Goal: Task Accomplishment & Management: Manage account settings

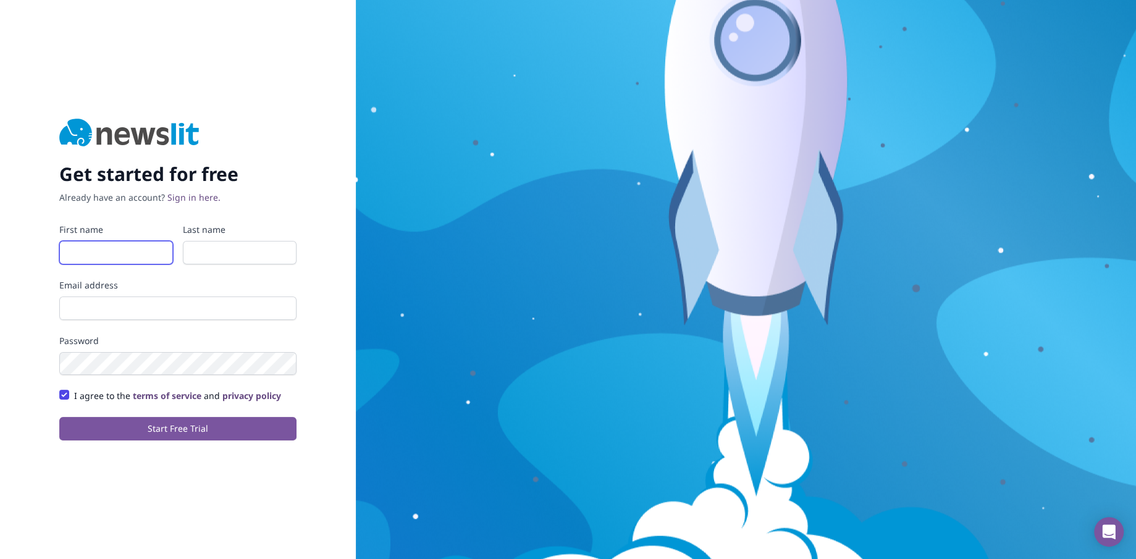
click at [111, 250] on input "First name" at bounding box center [116, 252] width 114 height 23
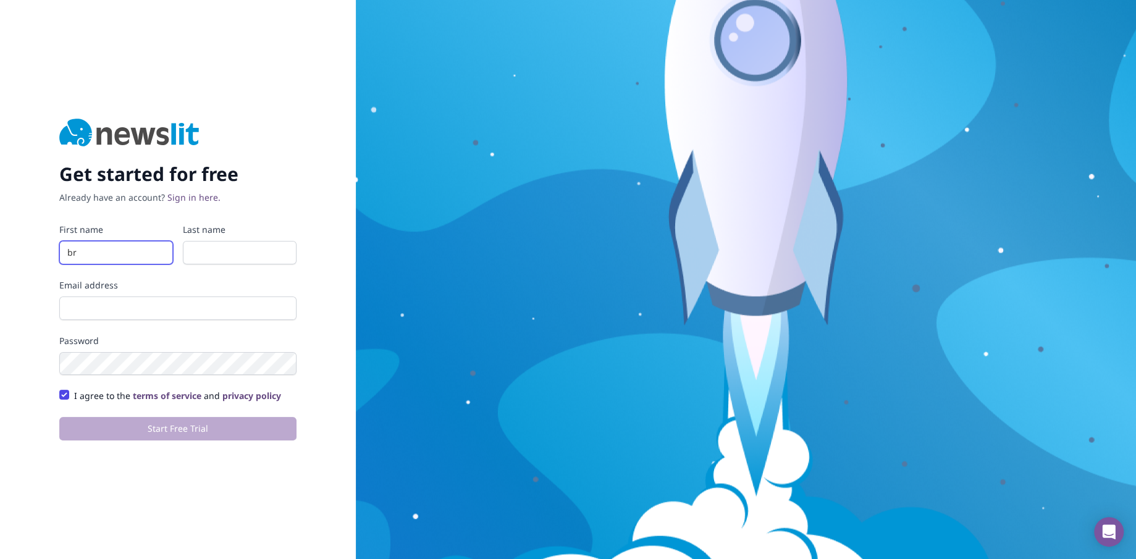
type input "b"
type input "[PERSON_NAME]"
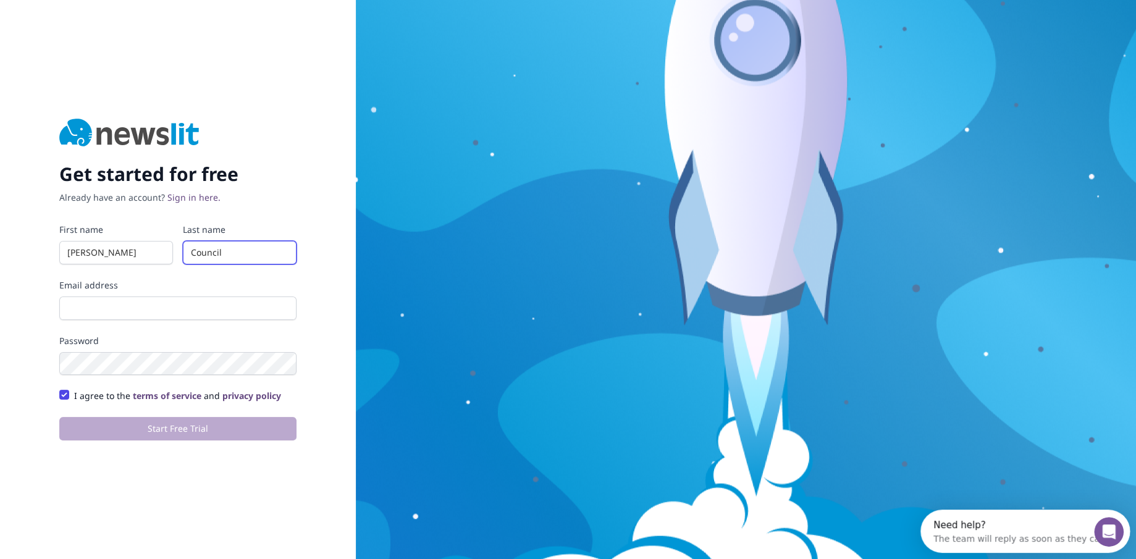
type input "Council"
type input "[EMAIL_ADDRESS][DOMAIN_NAME]"
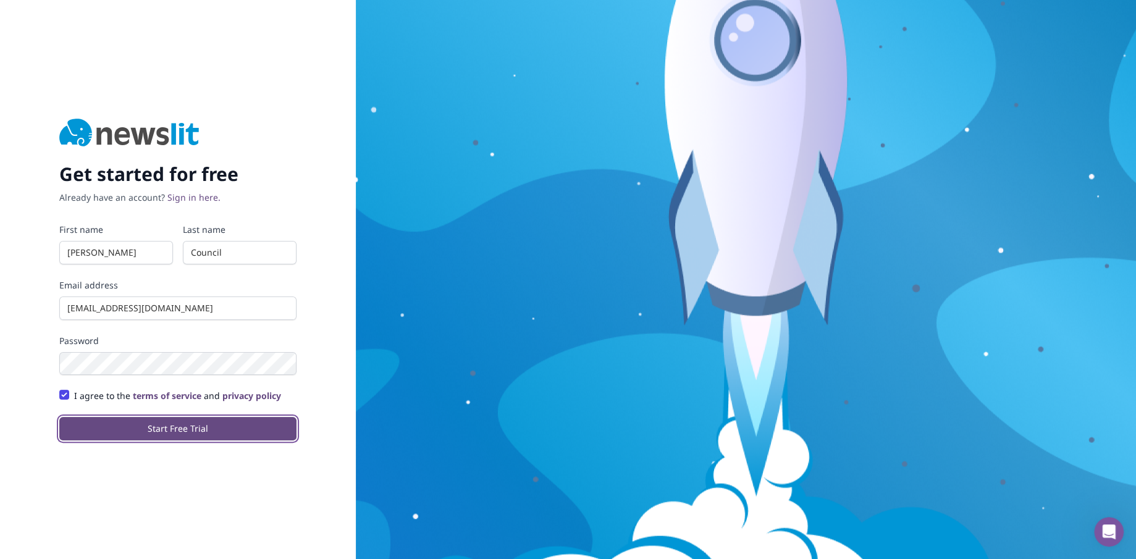
click at [101, 437] on button "Start Free Trial" at bounding box center [177, 428] width 237 height 23
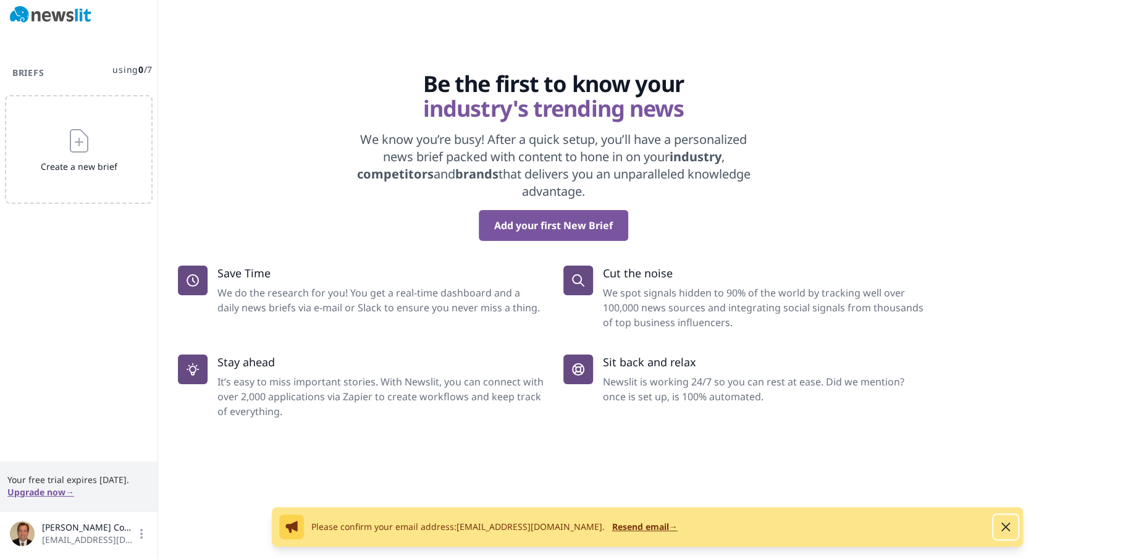
click at [1011, 525] on icon "button" at bounding box center [1006, 527] width 15 height 15
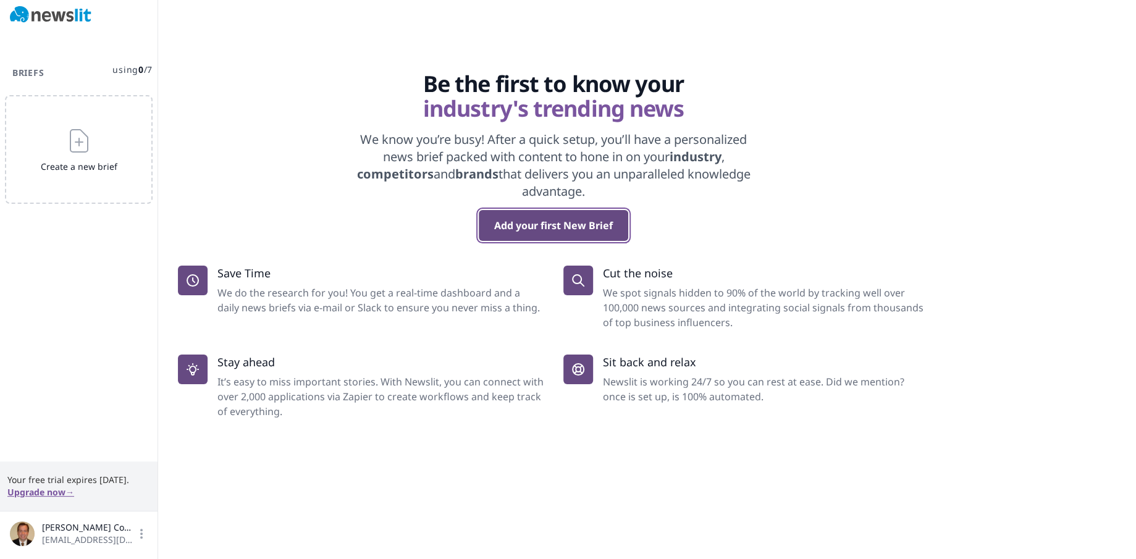
click at [523, 218] on button "Add your first New Brief" at bounding box center [554, 225] width 150 height 31
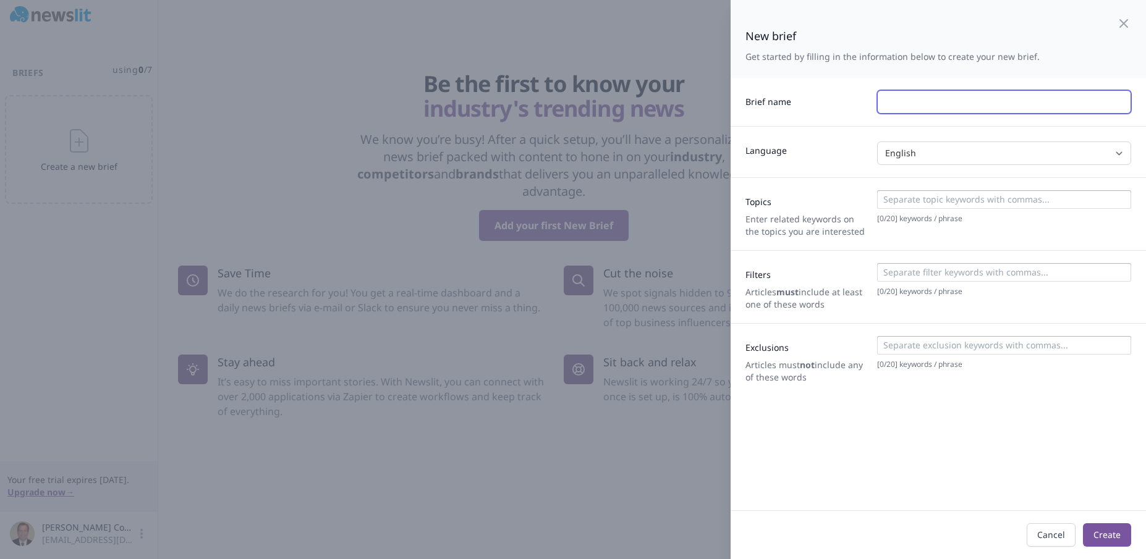
click at [932, 93] on input "text" at bounding box center [1004, 101] width 254 height 23
type input "Birmingham Shuttlesworth Airport"
click at [933, 200] on input at bounding box center [1003, 199] width 247 height 12
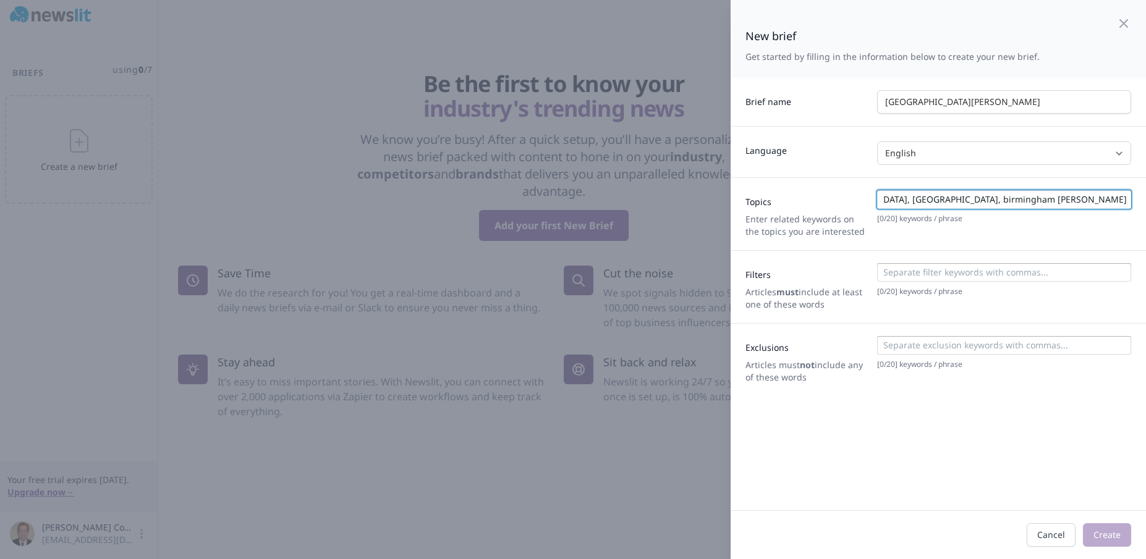
scroll to position [0, 97]
type input "birmingham airport, birmingham international airport, birmingham shuttlesworth"
drag, startPoint x: 1084, startPoint y: 198, endPoint x: 1142, endPoint y: 198, distance: 58.1
click at [1136, 198] on form "New brief Get started by filling in the information below to create your new br…" at bounding box center [937, 279] width 415 height 559
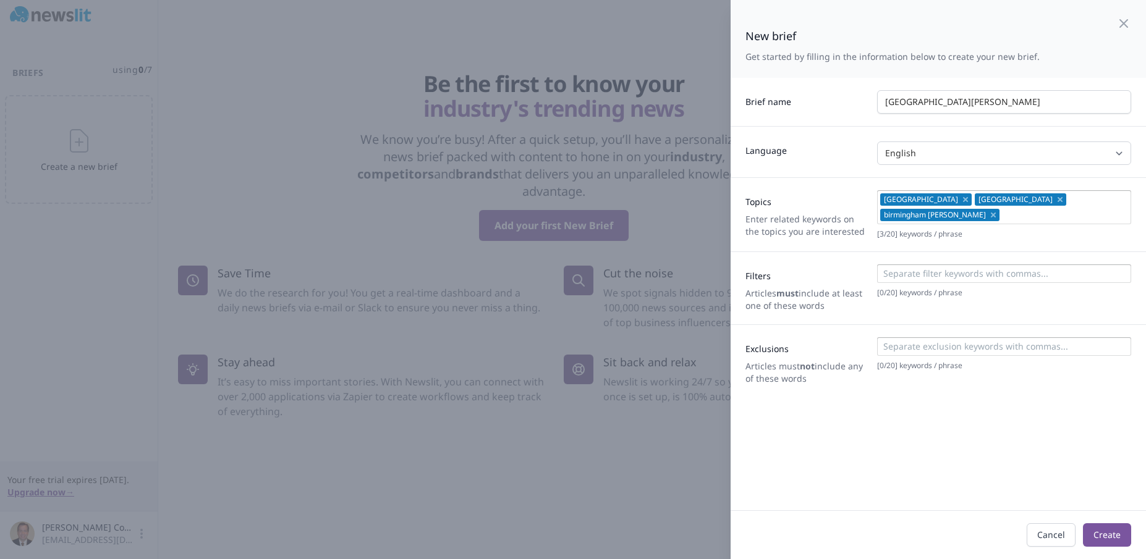
scroll to position [0, 0]
click at [1117, 201] on div "birmingham airport birmingham international airport birmingham shuttlesworth" at bounding box center [1004, 207] width 254 height 34
click at [1047, 216] on input at bounding box center [1064, 215] width 124 height 12
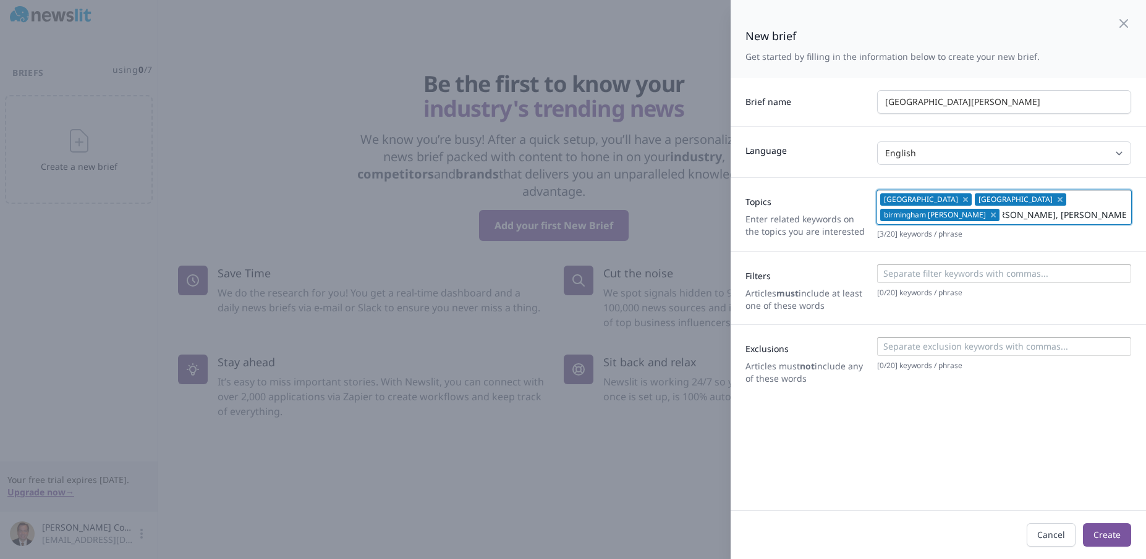
scroll to position [0, 77]
type input "birmiingham-shuttlesworth, shuttlesworth airport"
click at [992, 241] on div "Topics Enter related keywords on the topics you are interested birmingham airpo…" at bounding box center [937, 214] width 415 height 74
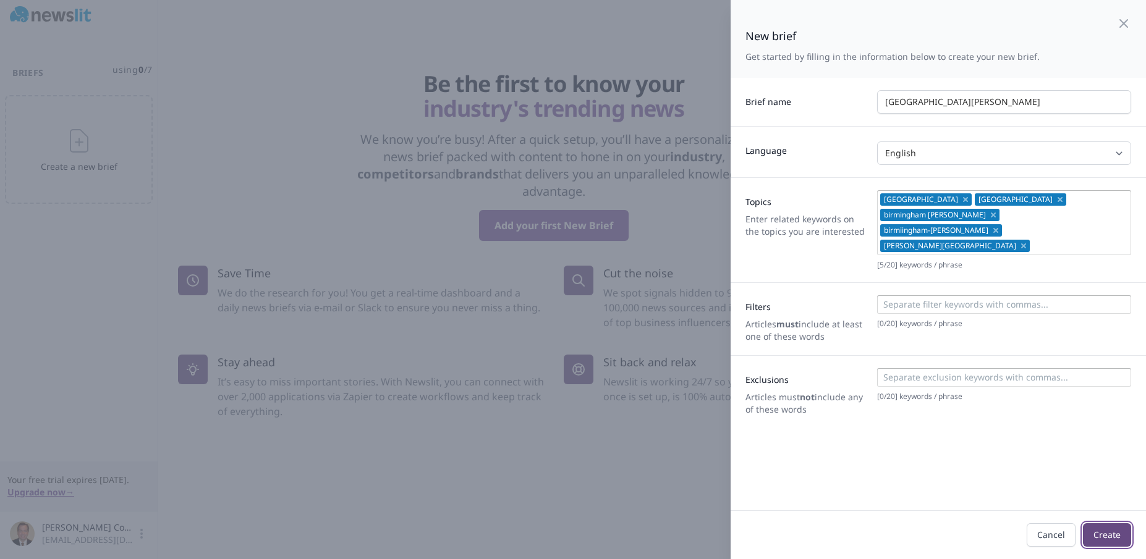
click at [1090, 541] on button "Create" at bounding box center [1107, 534] width 48 height 23
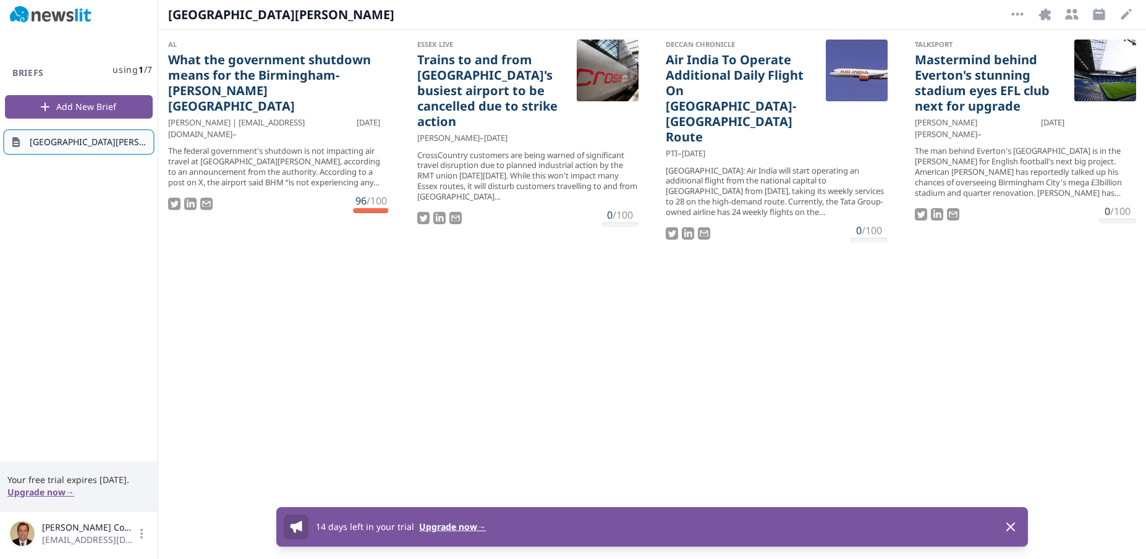
click at [89, 140] on span "Birmingham Shuttlesworth Airport" at bounding box center [89, 142] width 118 height 12
click at [31, 145] on span "Birmingham Shuttlesworth Airport" at bounding box center [89, 142] width 118 height 12
click at [31, 144] on span "Birmingham Shuttlesworth Airport" at bounding box center [89, 142] width 118 height 12
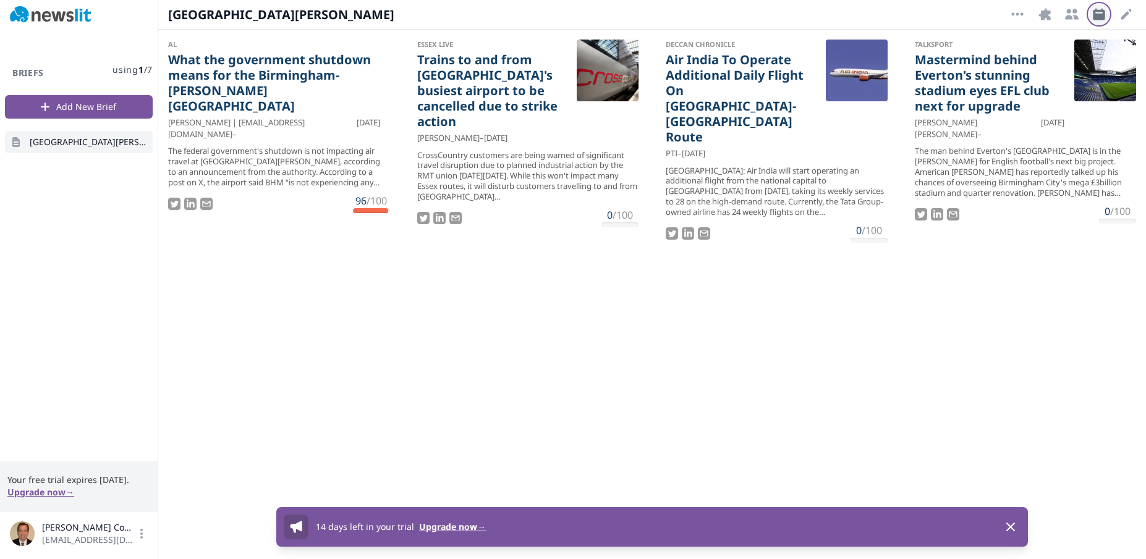
click at [1101, 17] on icon "button" at bounding box center [1099, 14] width 12 height 12
select select "9"
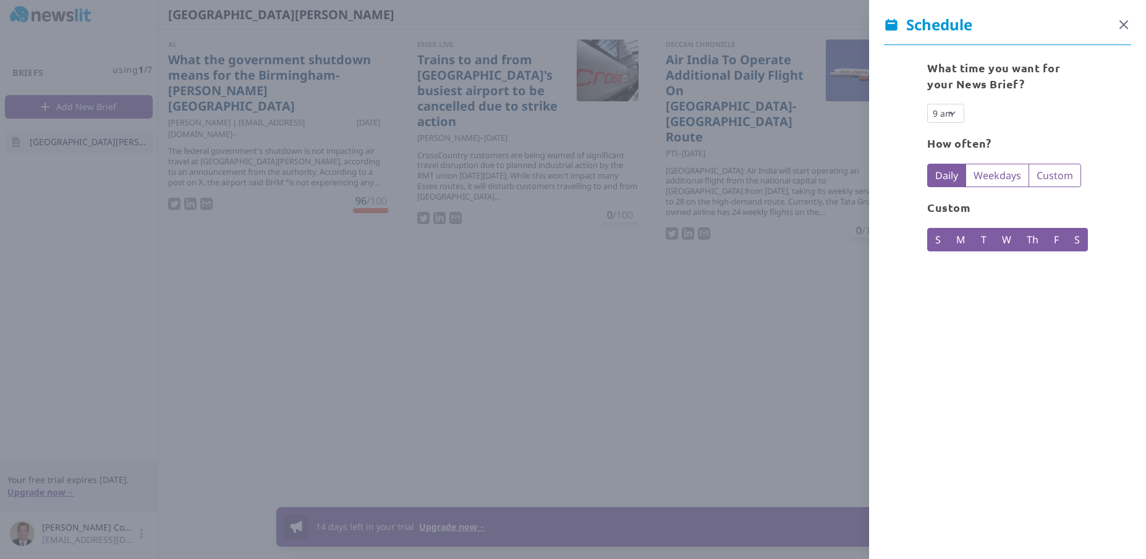
click at [1116, 24] on icon "button" at bounding box center [1123, 24] width 15 height 15
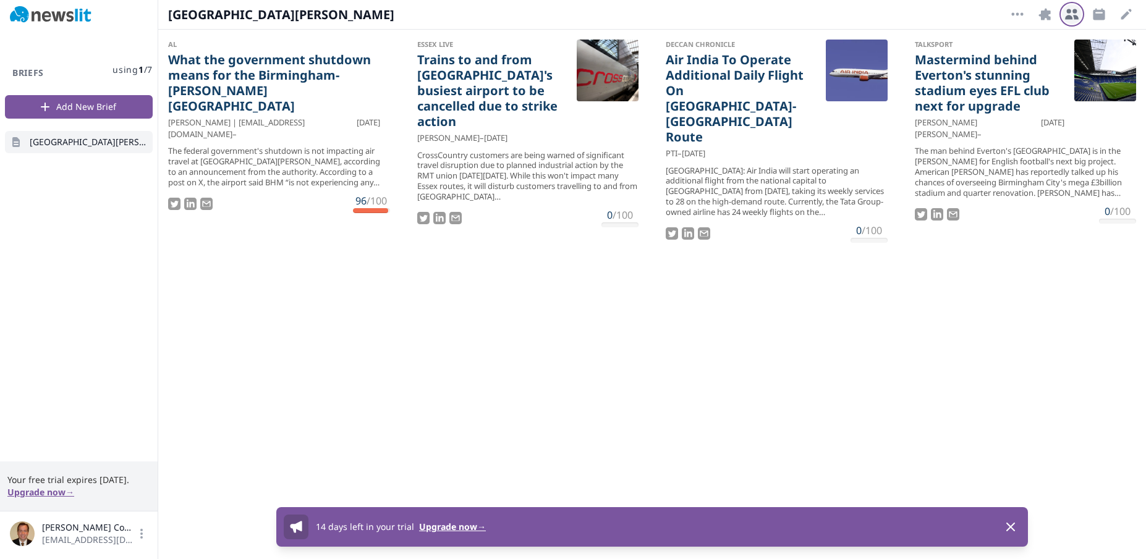
click at [1075, 16] on icon "button" at bounding box center [1072, 14] width 14 height 11
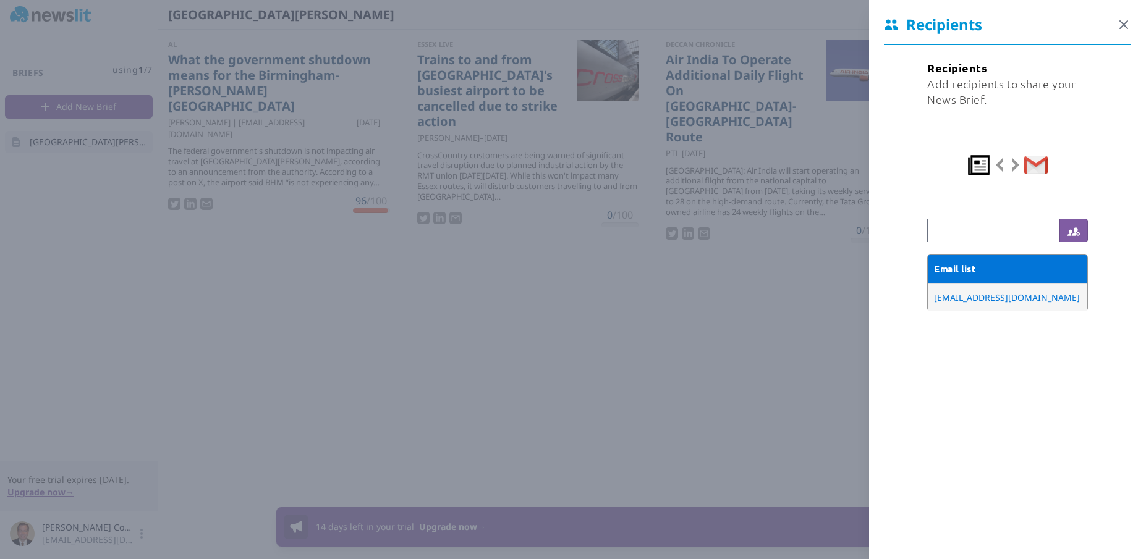
click at [1116, 27] on icon "button" at bounding box center [1123, 24] width 15 height 15
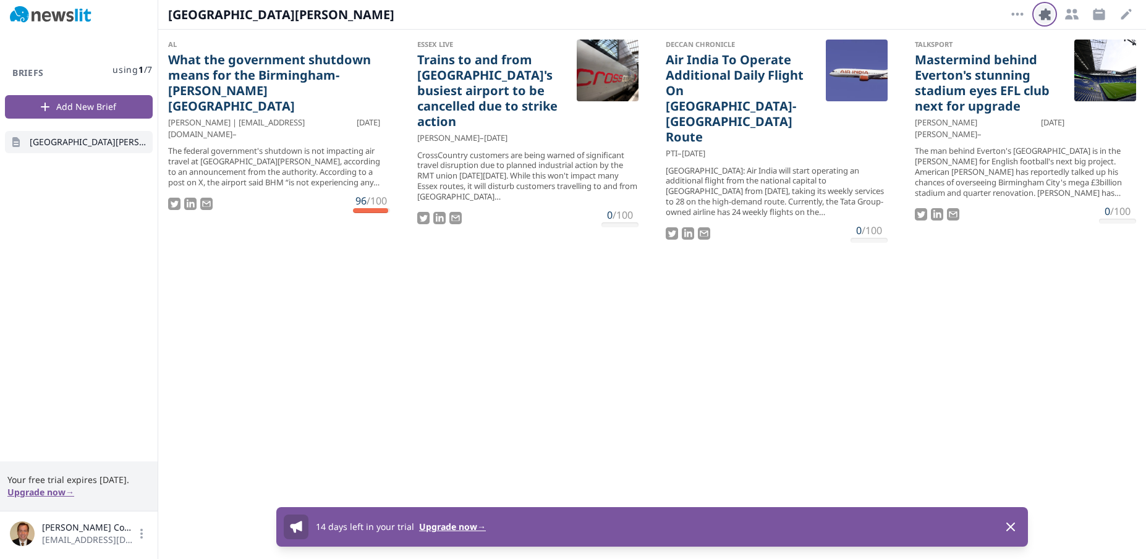
click at [1047, 22] on button "Integrations" at bounding box center [1044, 14] width 20 height 20
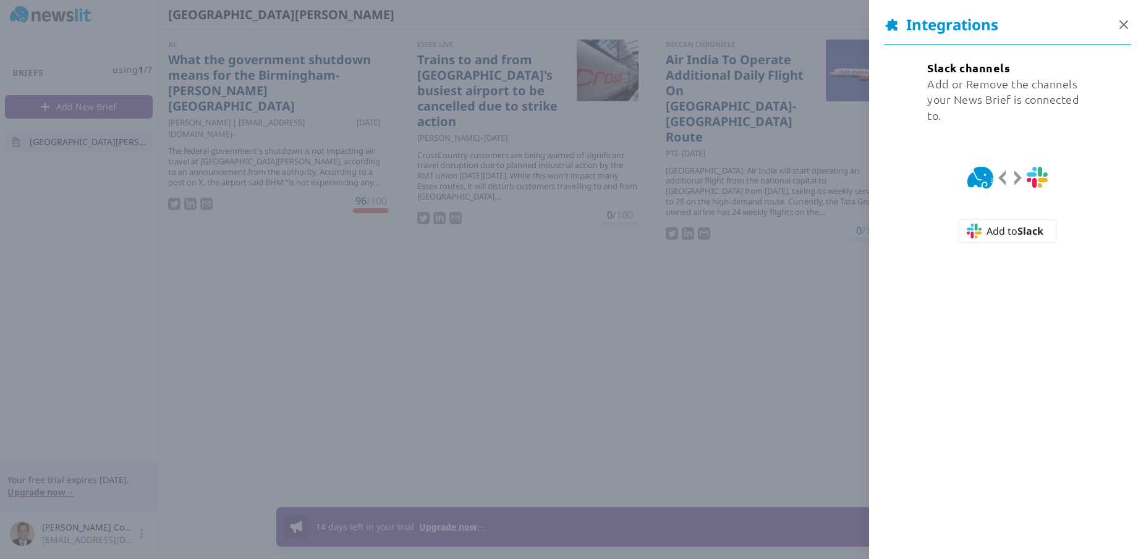
click at [1117, 24] on icon "button" at bounding box center [1123, 24] width 15 height 15
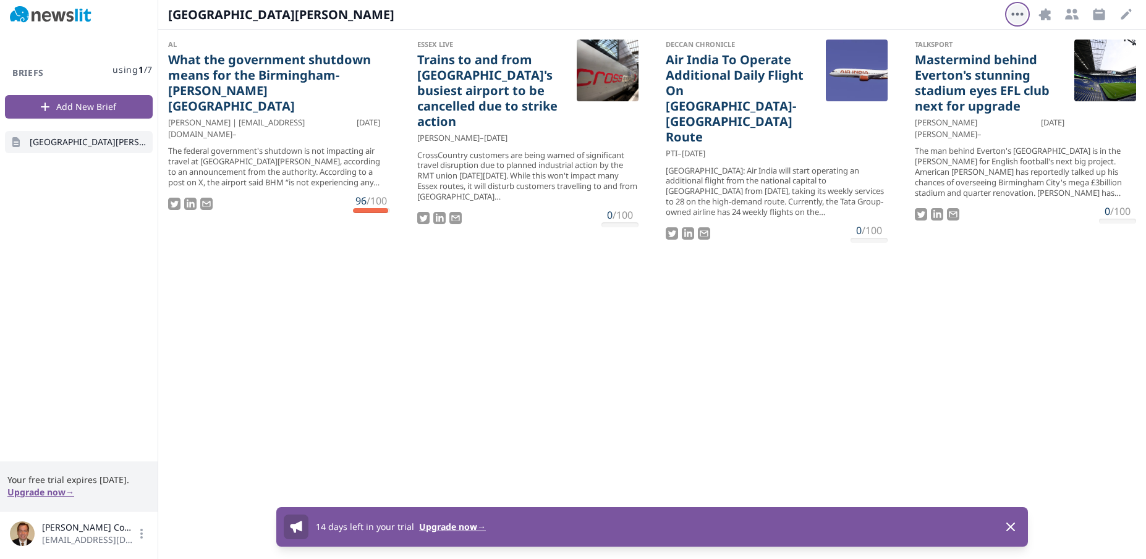
click at [1020, 20] on icon "button" at bounding box center [1017, 14] width 15 height 15
click at [1119, 19] on icon "button" at bounding box center [1126, 14] width 15 height 15
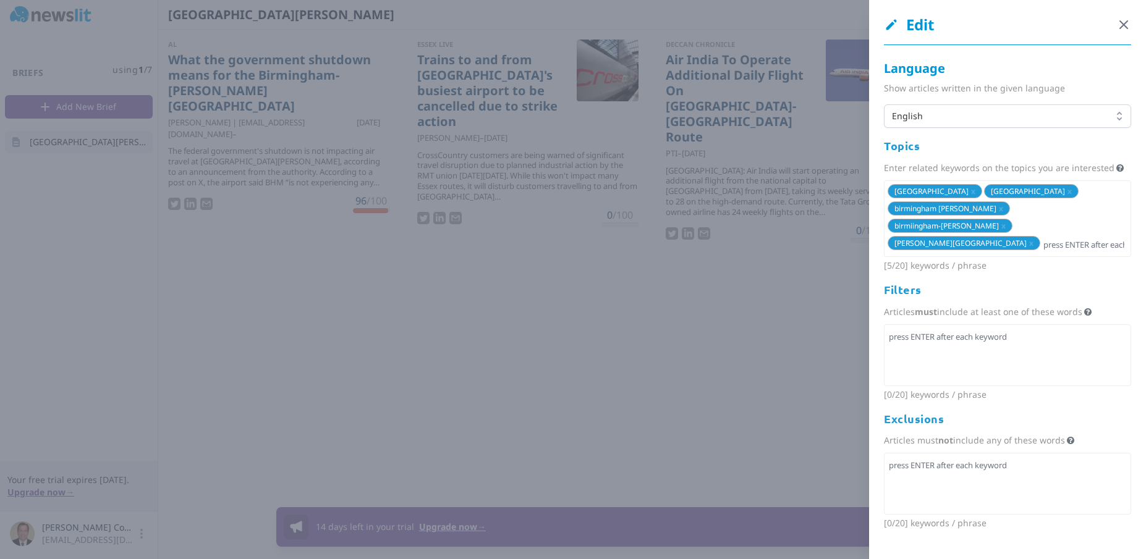
click at [1120, 25] on icon "button" at bounding box center [1123, 24] width 7 height 7
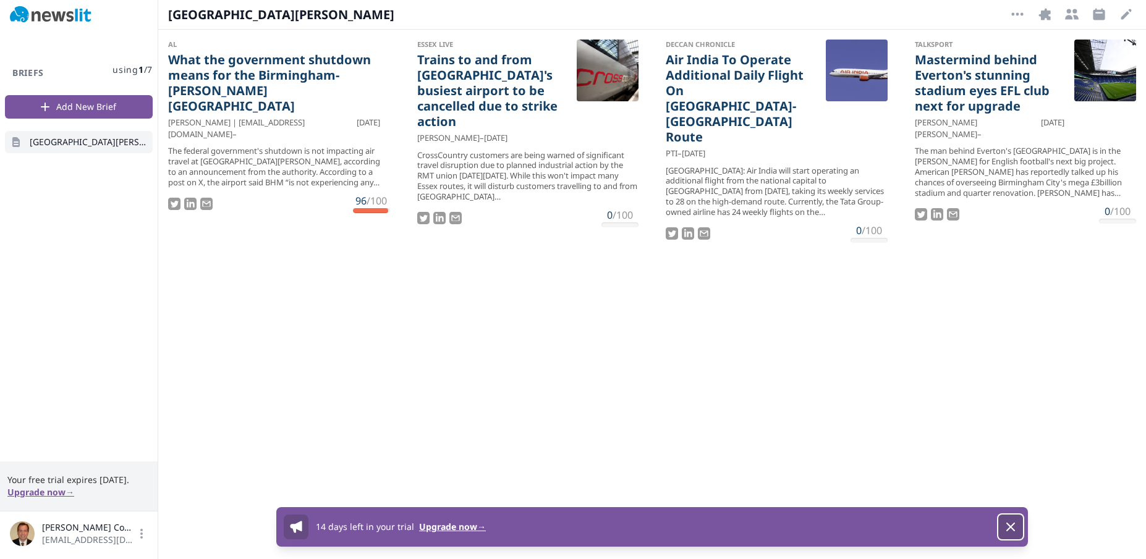
click at [1009, 527] on icon "button" at bounding box center [1010, 526] width 7 height 7
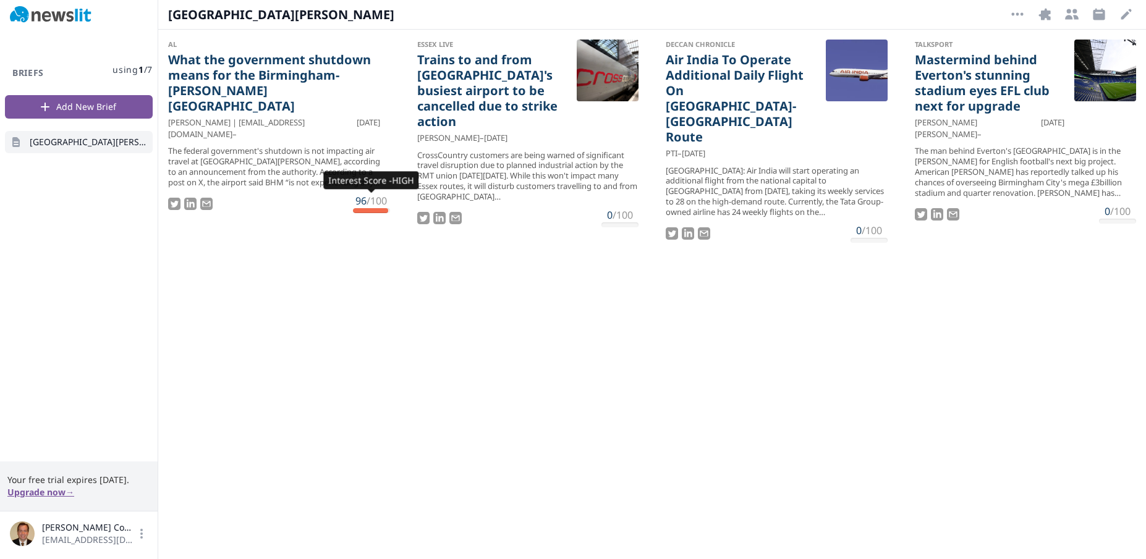
click at [358, 208] on div at bounding box center [371, 210] width 36 height 5
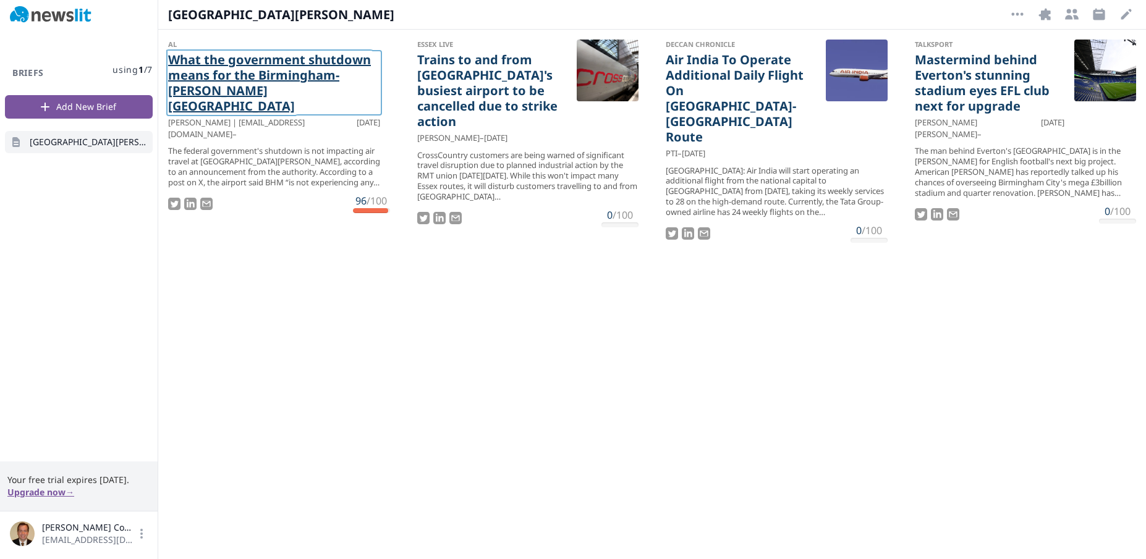
click at [245, 76] on link "What the government shutdown means for the Birmingham-Shuttlesworth Internation…" at bounding box center [274, 83] width 212 height 62
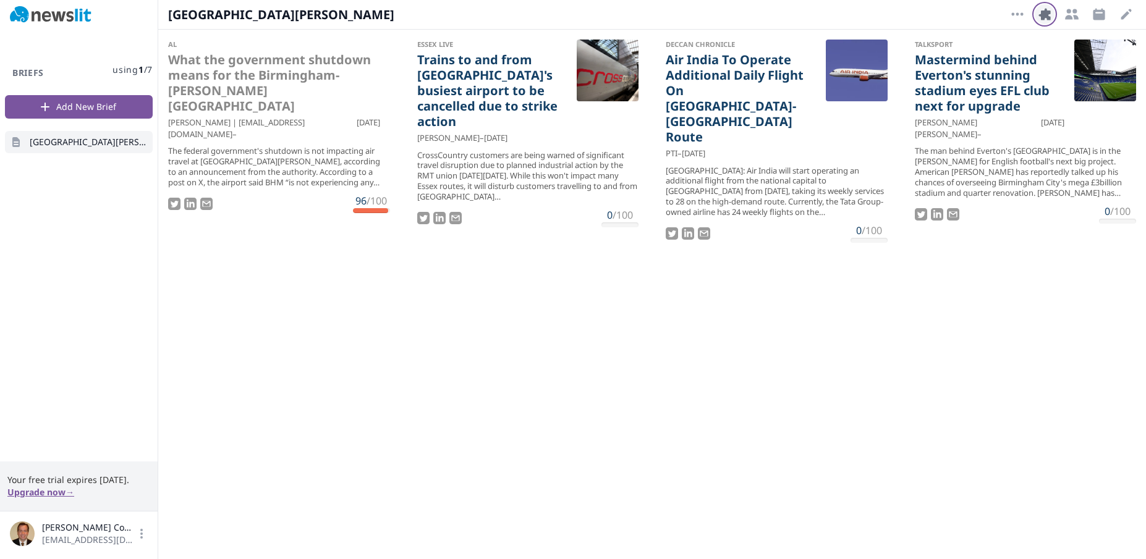
click at [1044, 7] on icon "button" at bounding box center [1044, 14] width 15 height 15
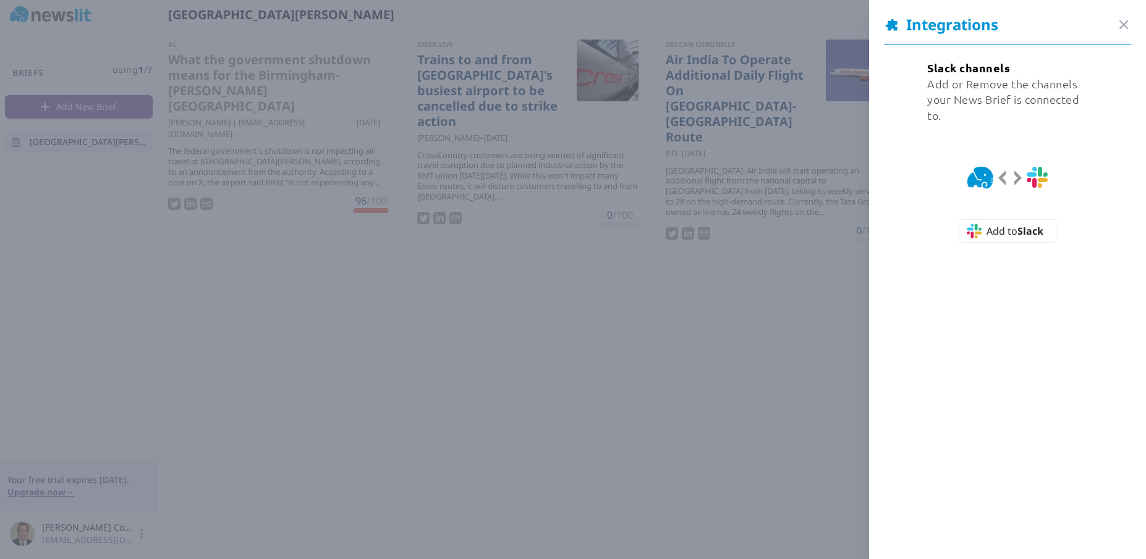
click at [976, 179] on img at bounding box center [1007, 178] width 80 height 22
click at [1116, 23] on icon "button" at bounding box center [1123, 24] width 15 height 15
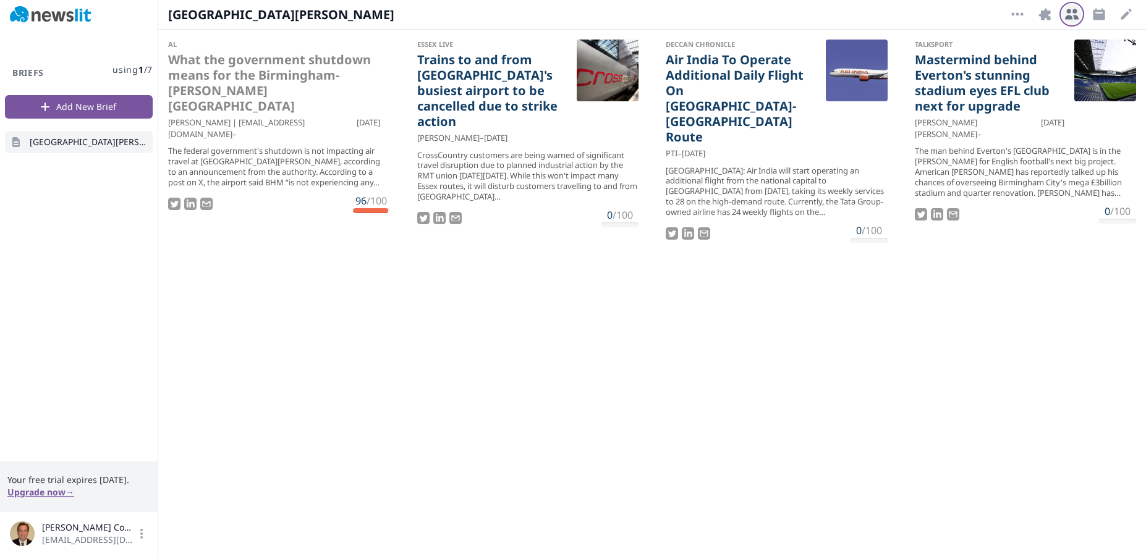
click at [1066, 17] on icon "button" at bounding box center [1072, 14] width 14 height 11
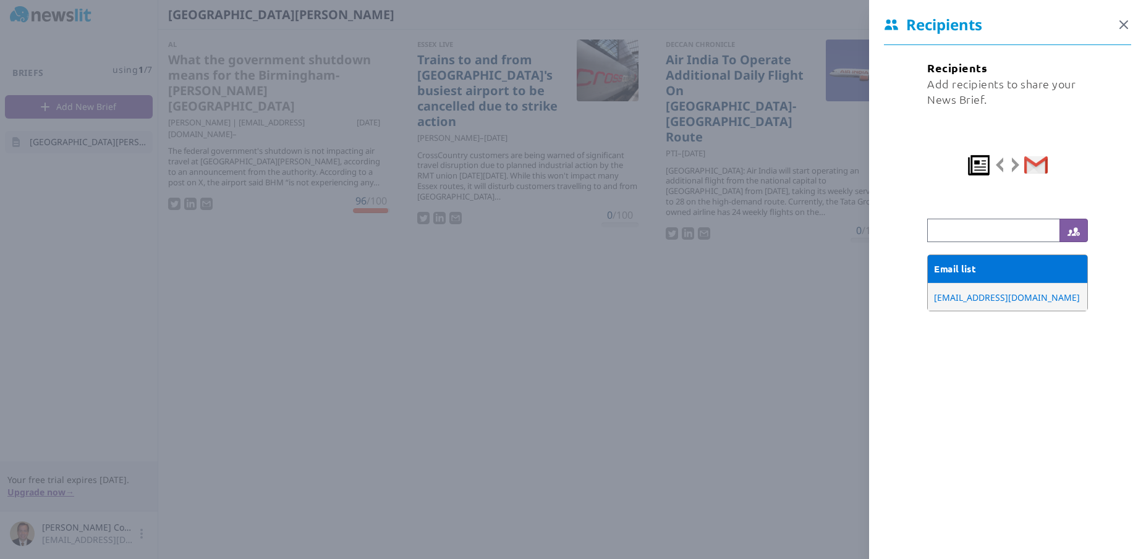
click at [1116, 19] on icon "button" at bounding box center [1123, 24] width 15 height 15
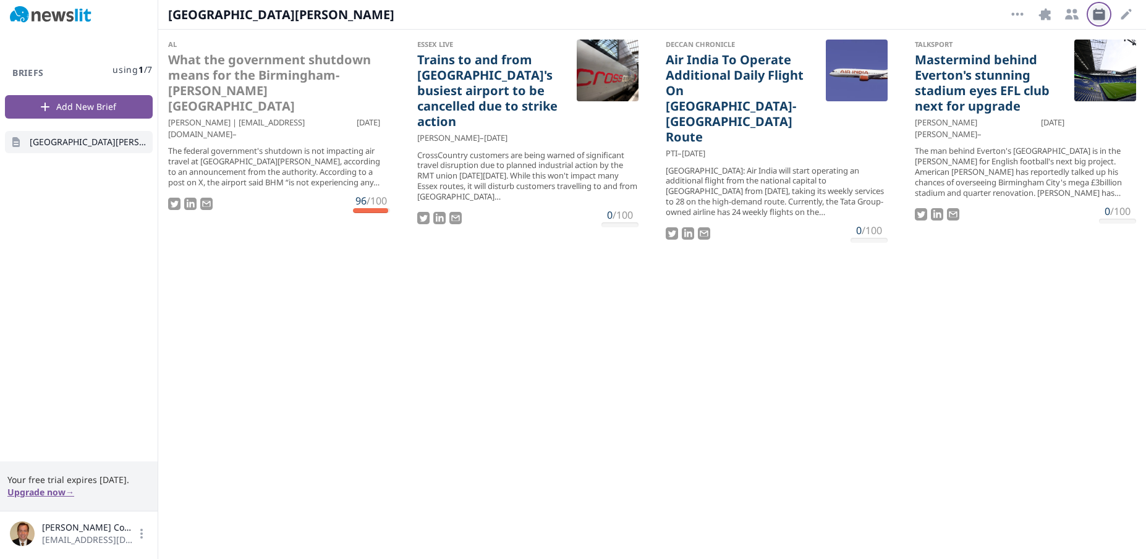
click at [1102, 17] on icon "button" at bounding box center [1099, 14] width 12 height 12
select select "9"
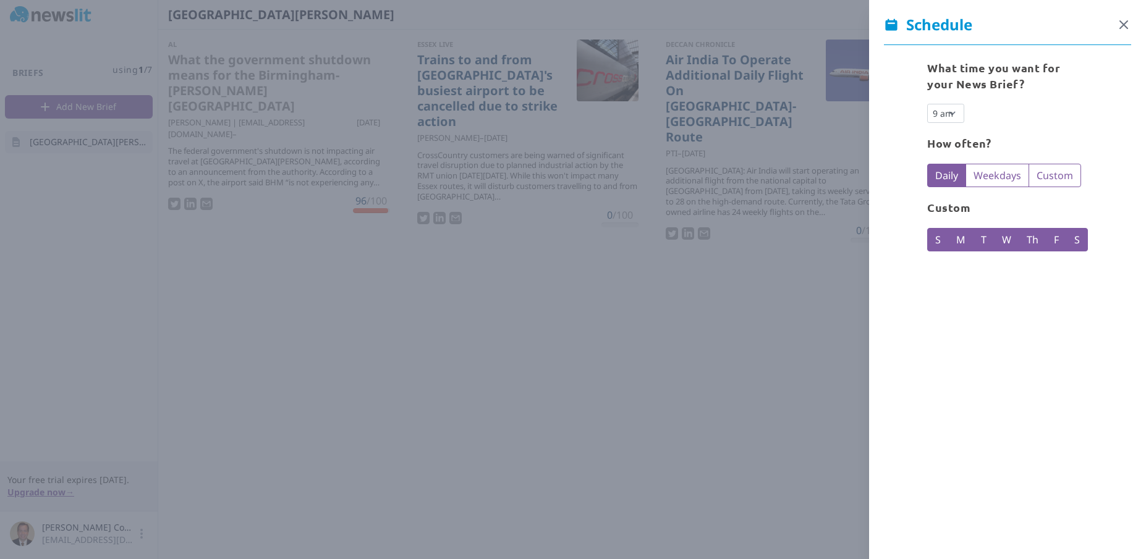
click at [1119, 29] on icon "button" at bounding box center [1123, 24] width 15 height 15
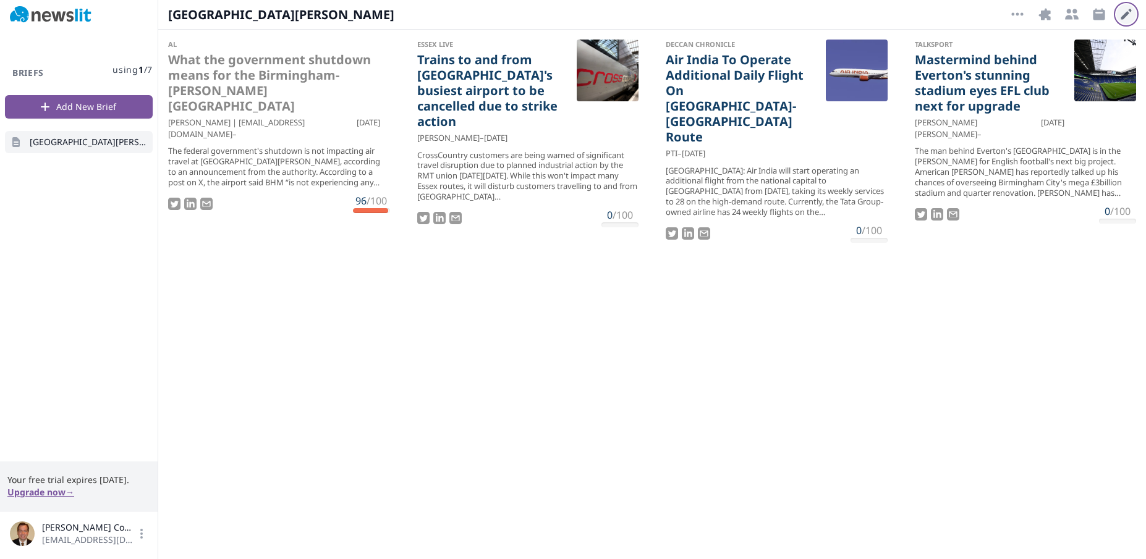
click at [1122, 15] on icon "button" at bounding box center [1126, 14] width 15 height 15
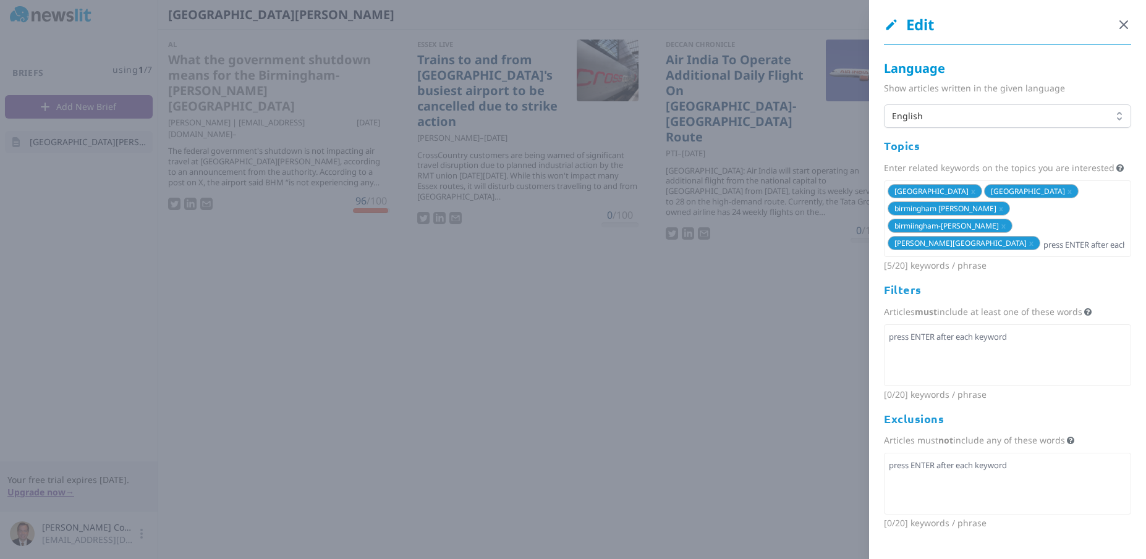
click at [1120, 28] on icon "button" at bounding box center [1123, 24] width 7 height 7
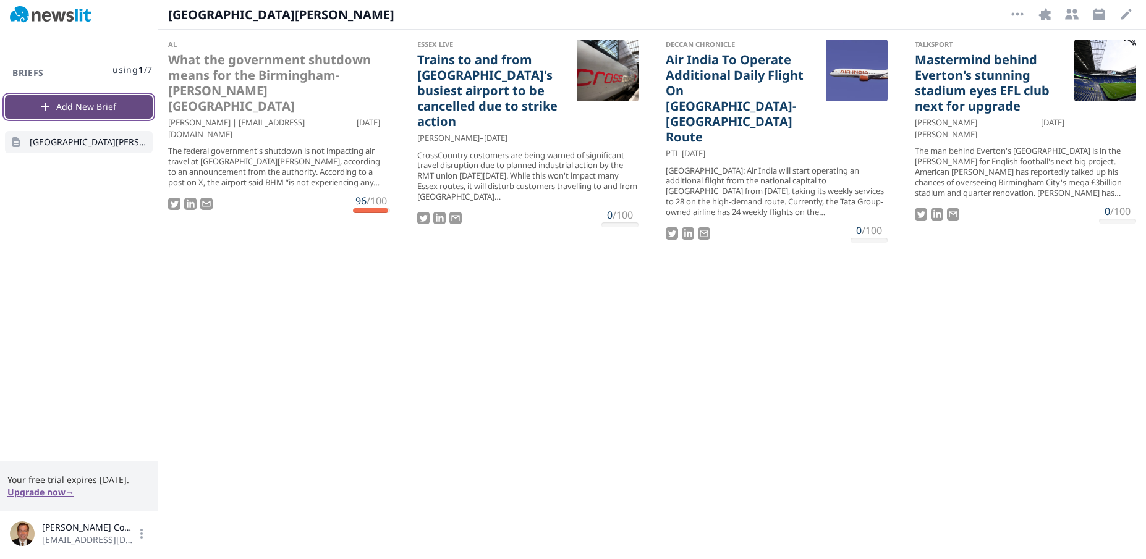
click at [68, 104] on button "Add New Brief" at bounding box center [79, 106] width 148 height 23
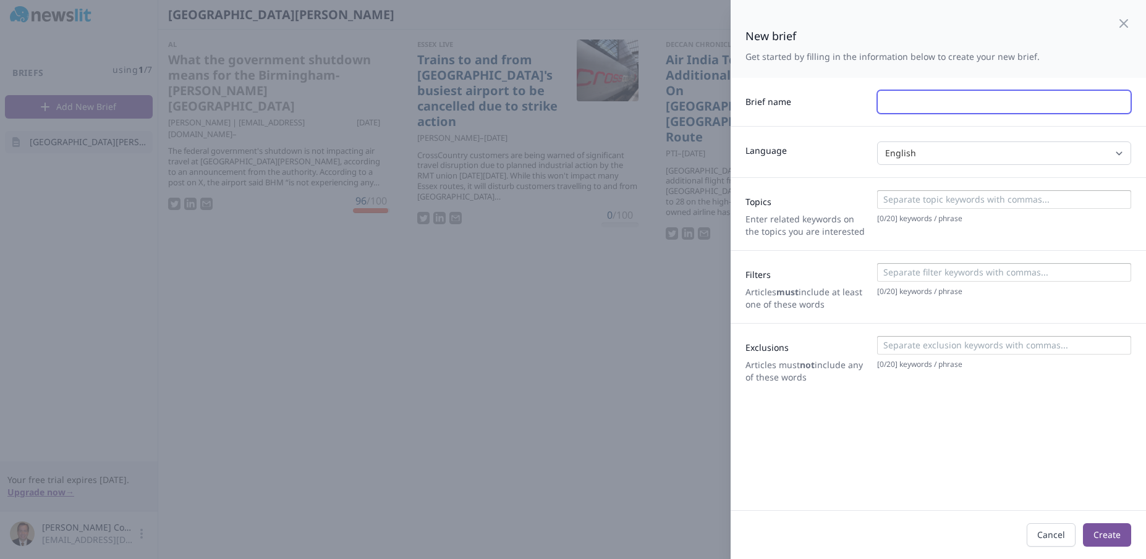
click at [950, 102] on input "text" at bounding box center [1004, 101] width 254 height 23
type input "Encompass Health"
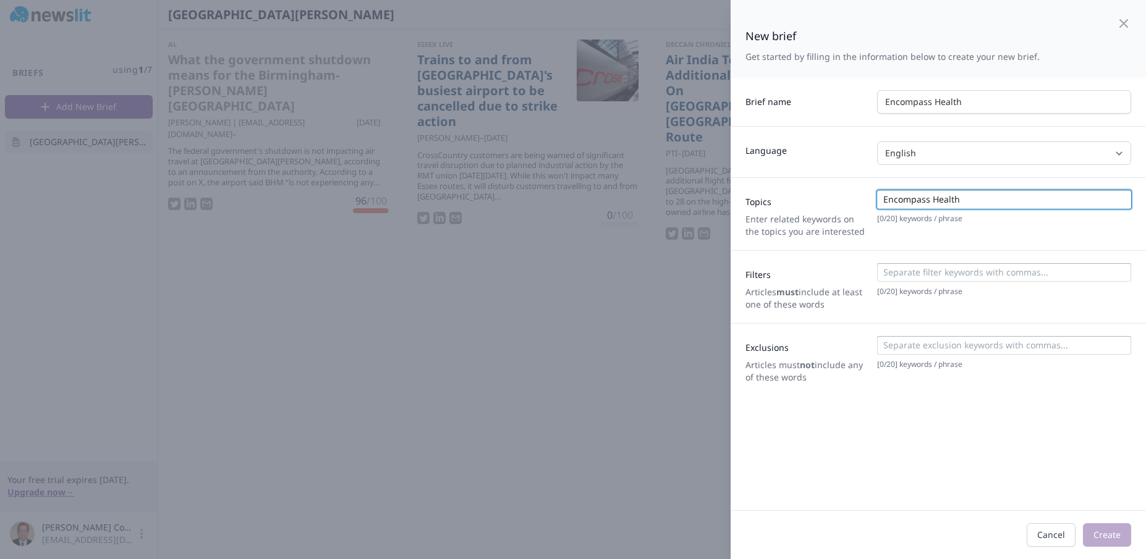
type input "Encompass Health"
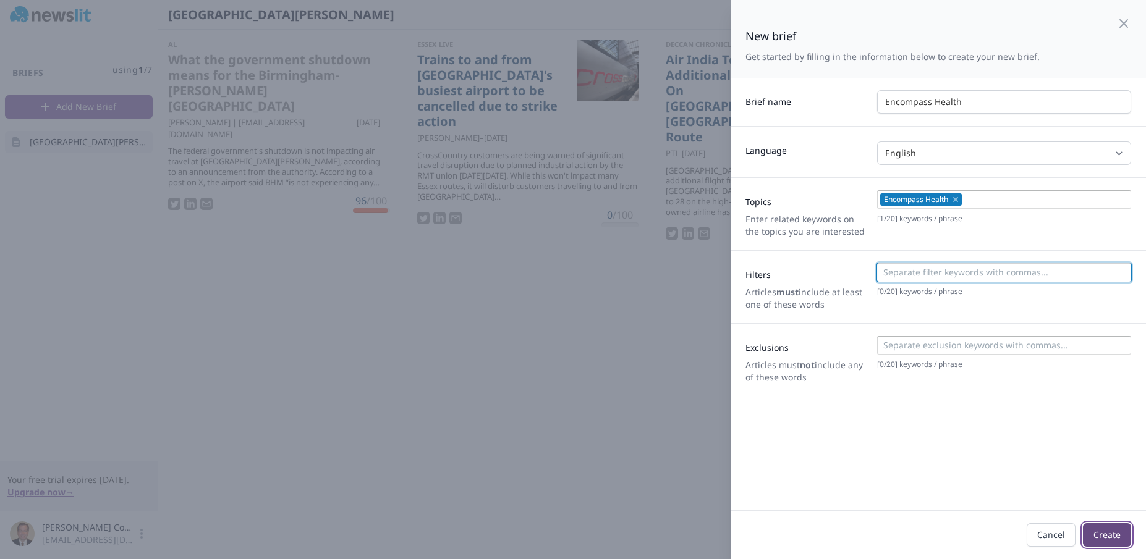
click at [1104, 534] on button "Create" at bounding box center [1107, 534] width 48 height 23
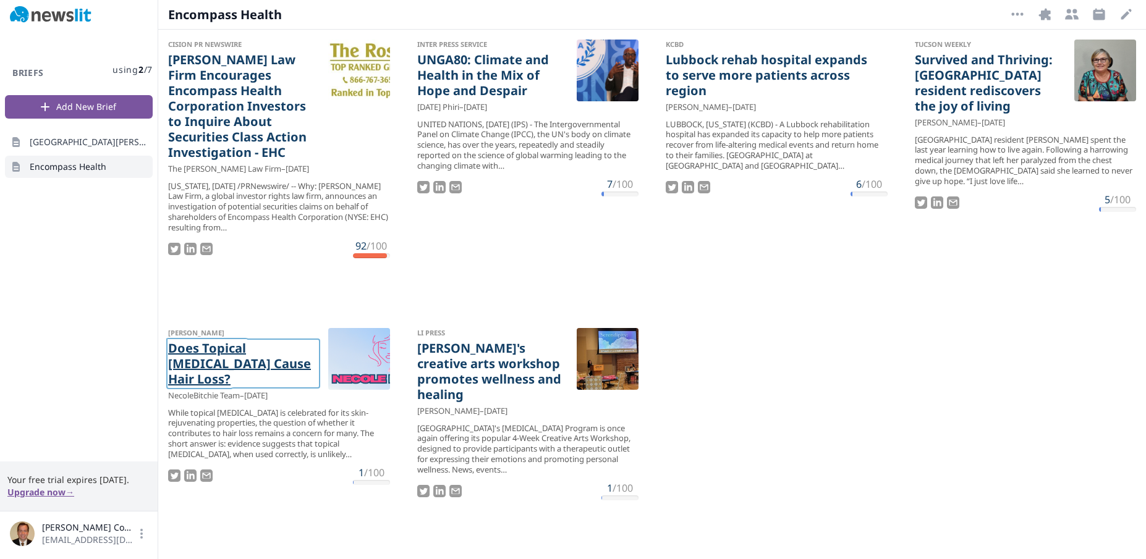
click at [236, 360] on link "Does Topical Retinol Cause Hair Loss?" at bounding box center [243, 364] width 150 height 46
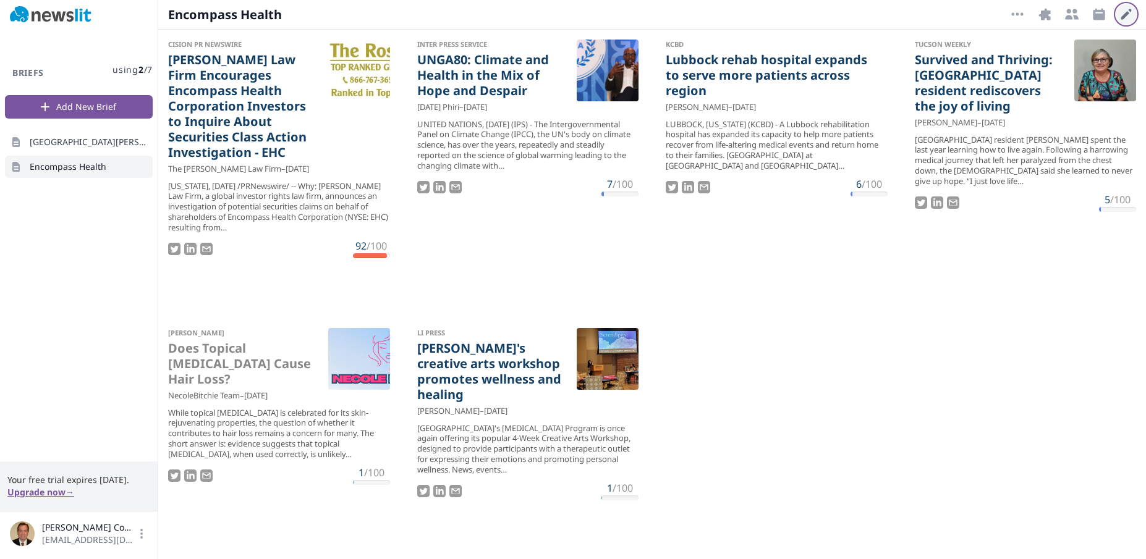
click at [1127, 20] on icon "button" at bounding box center [1126, 14] width 15 height 15
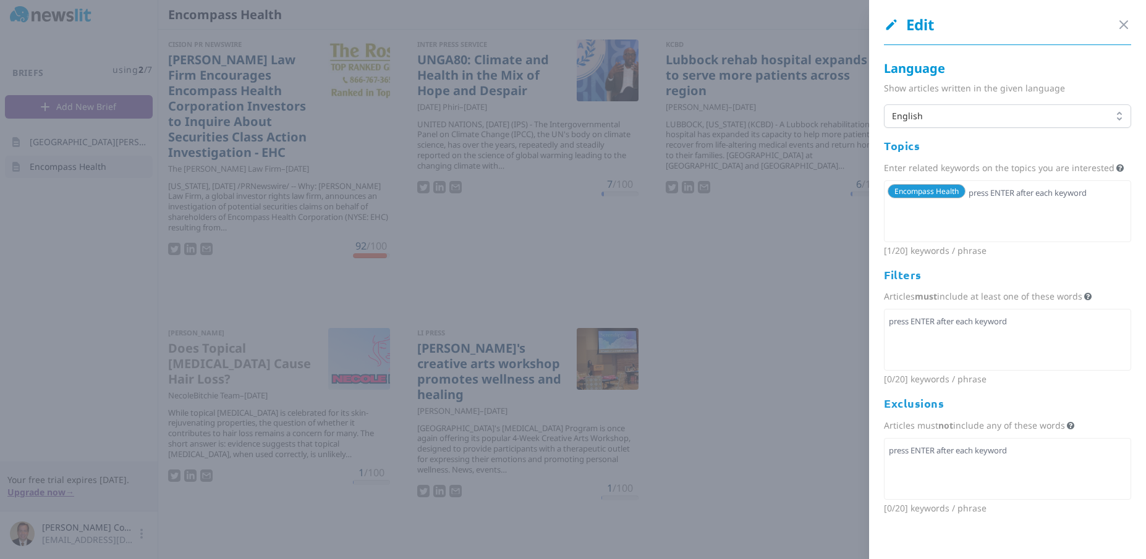
click at [941, 190] on span "Encompass Health" at bounding box center [926, 191] width 64 height 11
click at [946, 186] on span "Encompass Health" at bounding box center [926, 191] width 64 height 11
click at [937, 225] on div "Encompass Health" at bounding box center [1007, 211] width 247 height 62
click at [949, 111] on span "English" at bounding box center [999, 116] width 214 height 12
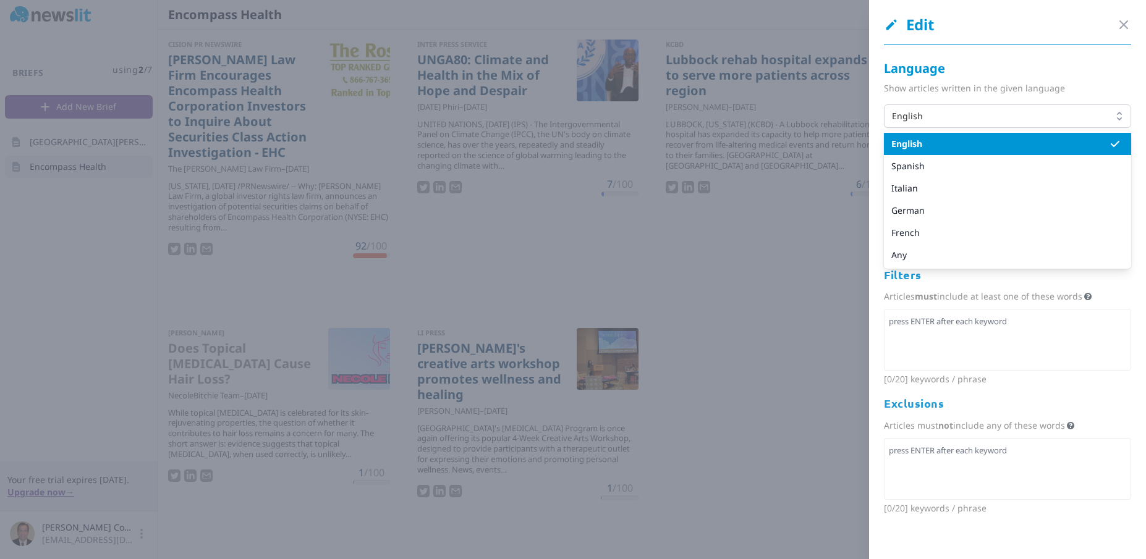
click at [949, 140] on span "English" at bounding box center [1000, 144] width 218 height 12
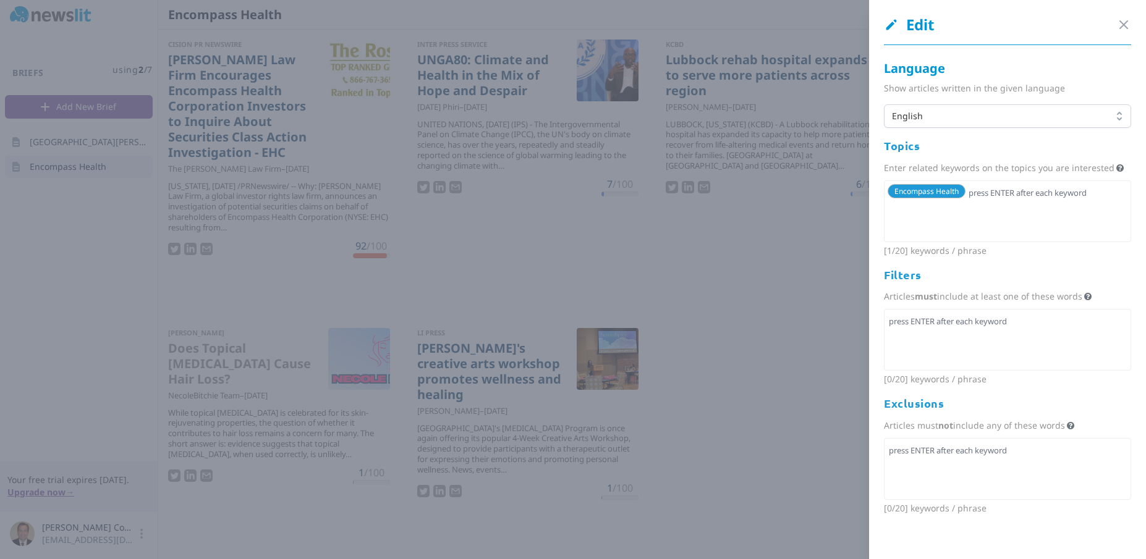
click at [934, 190] on span "Encompass Health" at bounding box center [926, 191] width 64 height 11
click at [1031, 200] on input "text" at bounding box center [1046, 192] width 158 height 17
type input ""encompass health""
click at [909, 190] on span "Encompass Health" at bounding box center [926, 191] width 64 height 11
click at [1120, 25] on icon "button" at bounding box center [1123, 24] width 7 height 7
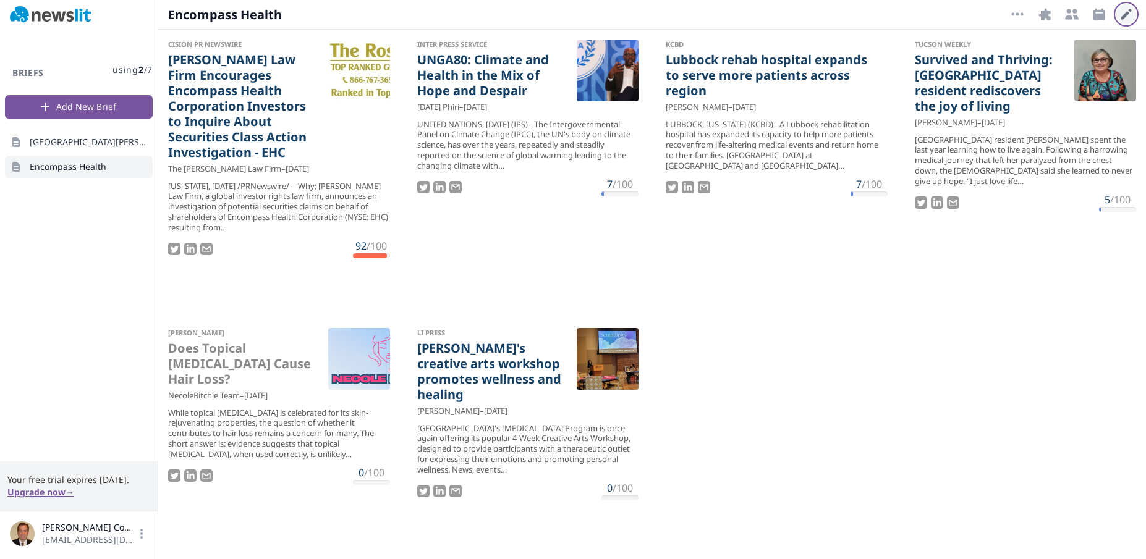
click at [1120, 15] on icon "button" at bounding box center [1126, 14] width 15 height 15
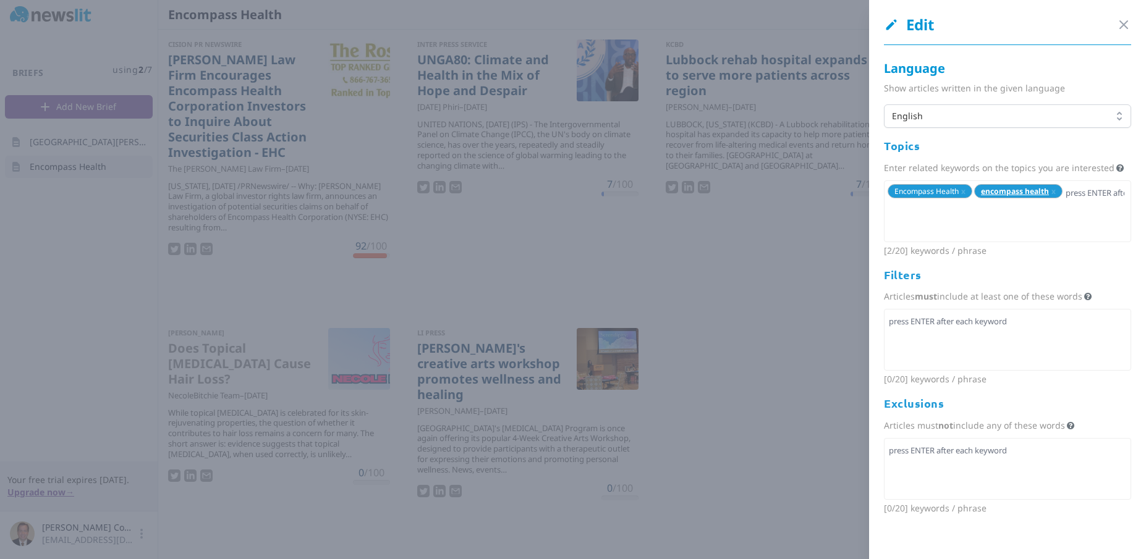
click at [966, 185] on span "Encompass Health x" at bounding box center [929, 191] width 85 height 14
click at [963, 189] on span "x" at bounding box center [963, 191] width 4 height 11
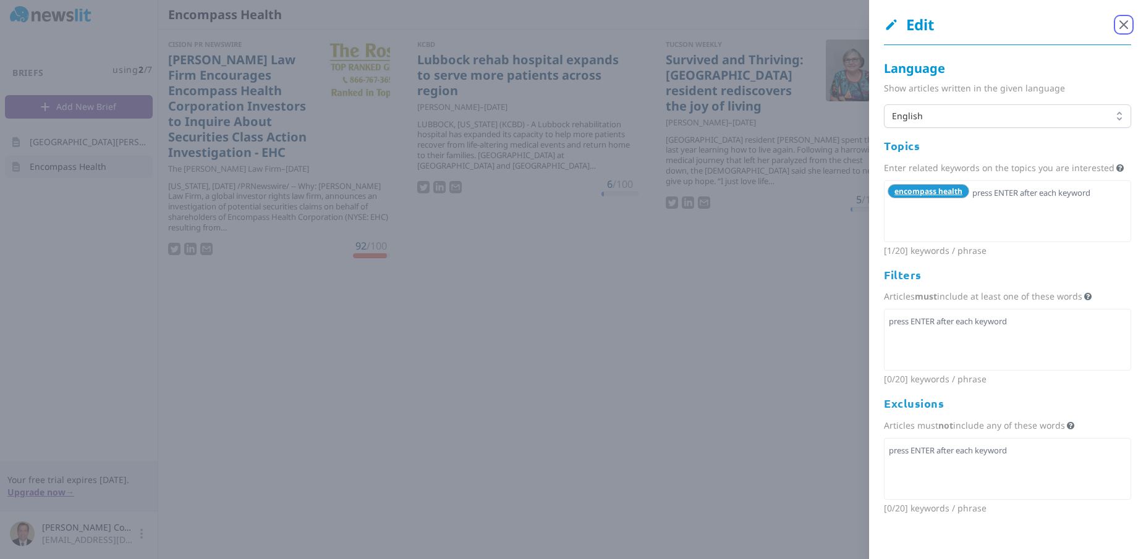
click at [1116, 27] on icon "button" at bounding box center [1123, 24] width 15 height 15
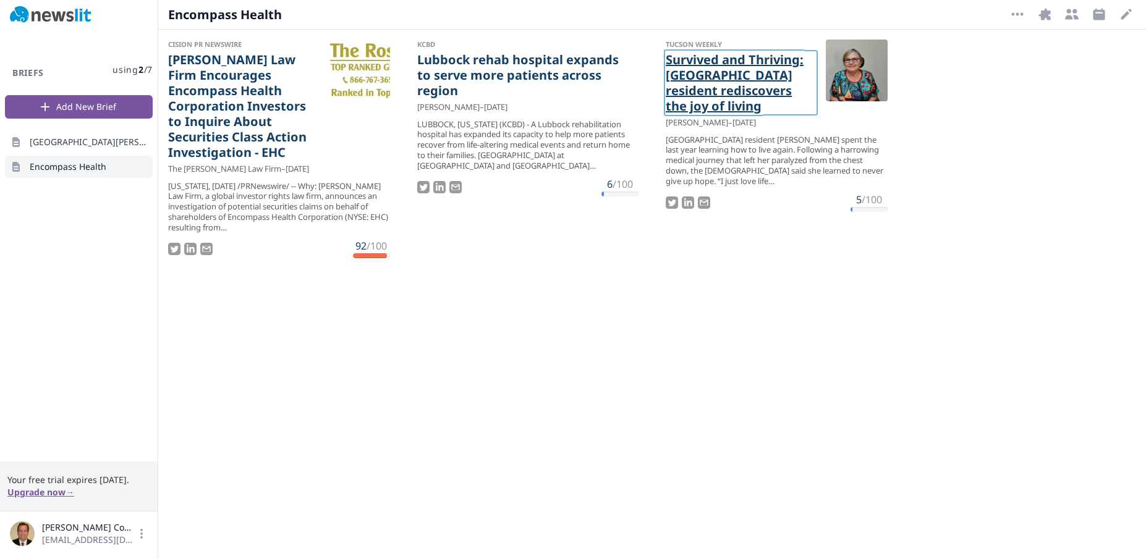
click at [732, 93] on link "Survived and Thriving: Tucson resident rediscovers the joy of living" at bounding box center [741, 83] width 150 height 62
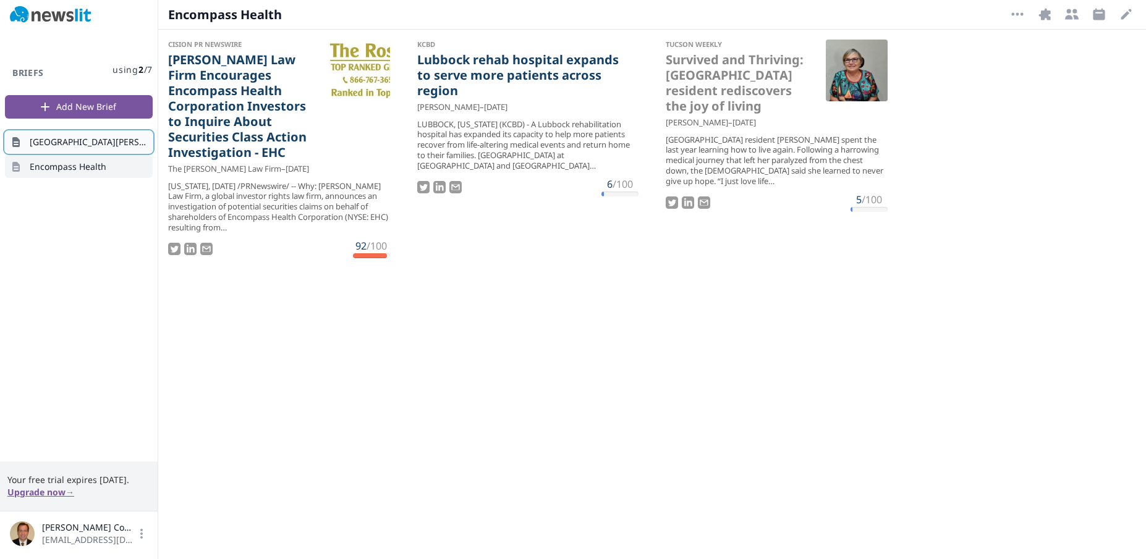
click at [85, 142] on span "Birmingham Shuttlesworth Airport" at bounding box center [89, 142] width 118 height 12
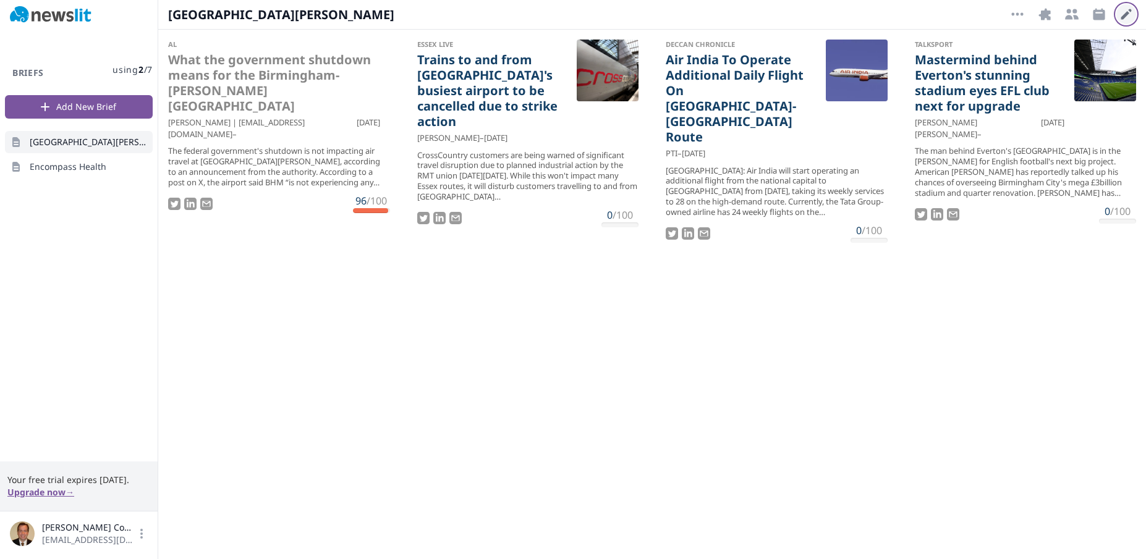
click at [1121, 12] on icon "button" at bounding box center [1126, 14] width 15 height 15
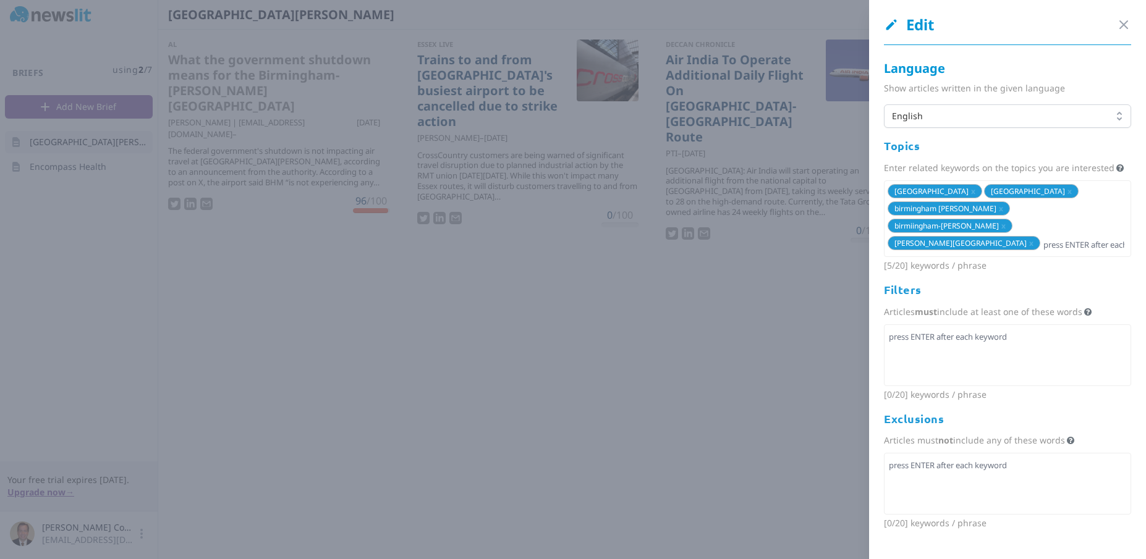
click at [946, 189] on span "birmingham airport" at bounding box center [931, 191] width 74 height 11
click at [971, 190] on span "x" at bounding box center [973, 191] width 4 height 11
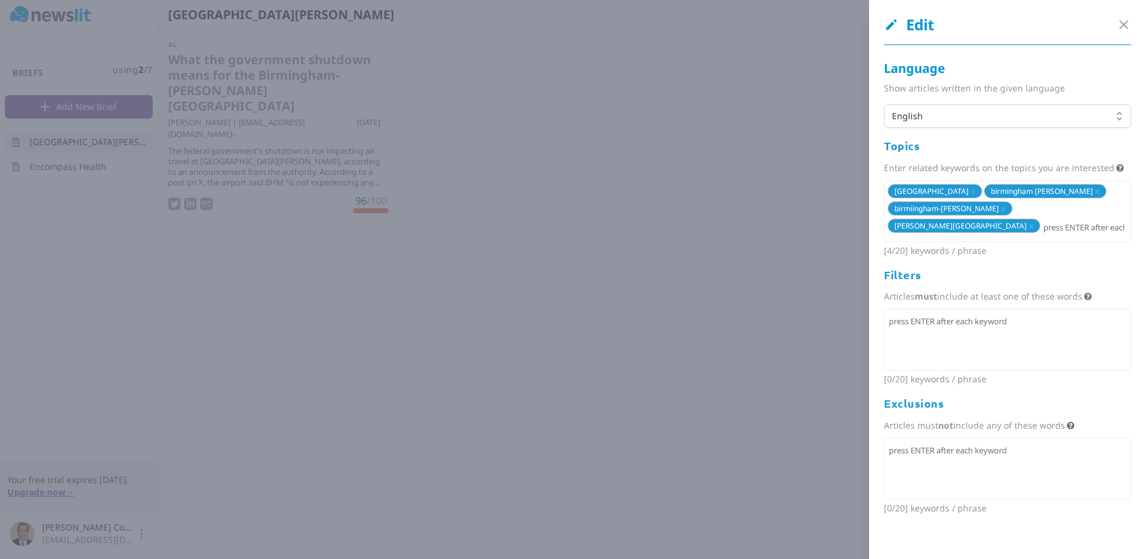
click at [1038, 191] on div "birmingham international airport x birmingham shuttlesworth x birmiingham-shutt…" at bounding box center [1007, 211] width 247 height 62
type input ""birmingham airport""
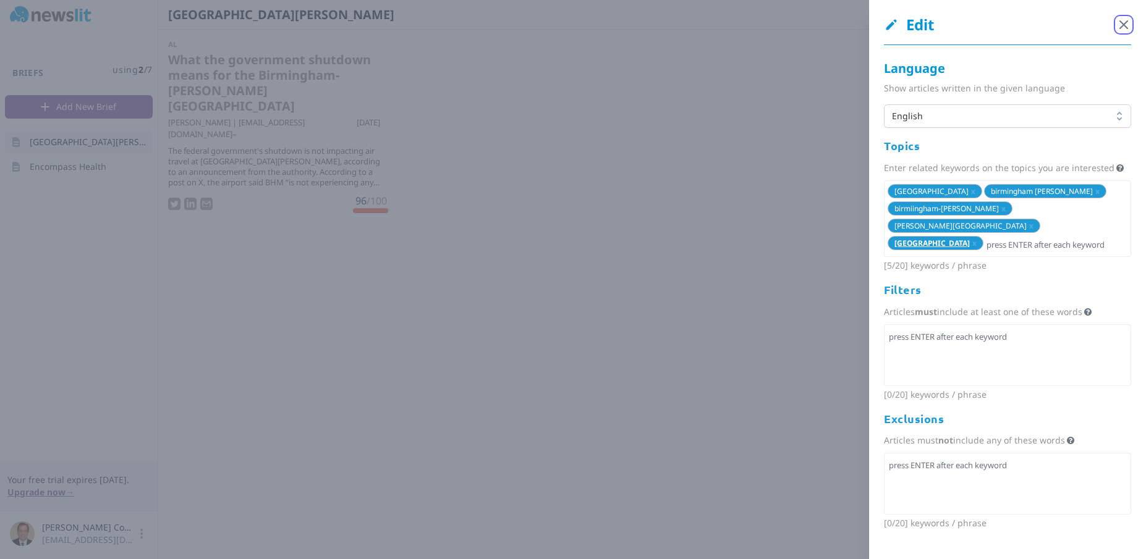
click at [1120, 27] on icon "button" at bounding box center [1123, 24] width 7 height 7
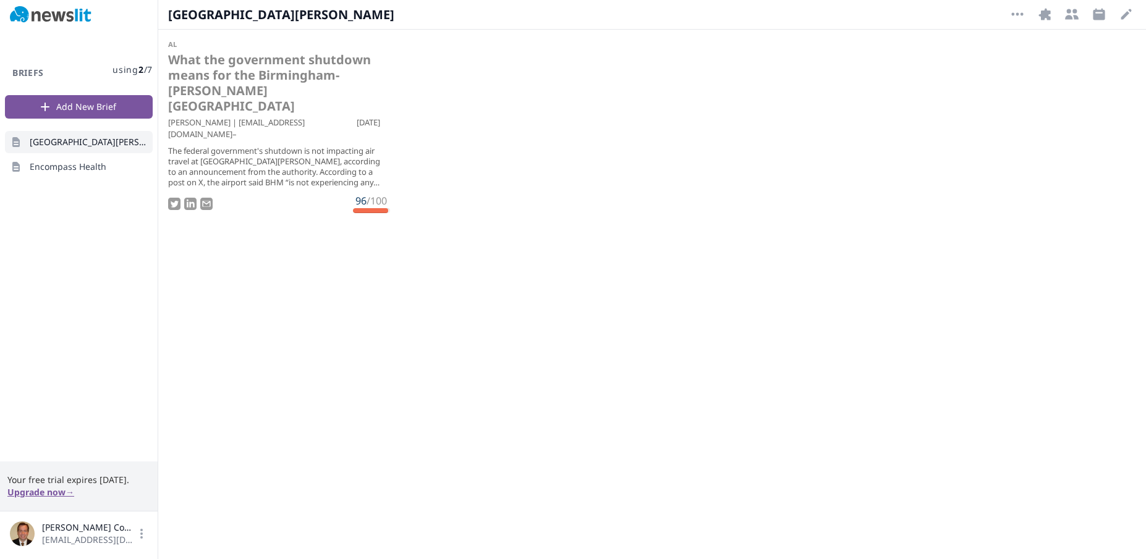
click at [756, 167] on ul "al What the government shutdown means for the Birmingham-Shuttlesworth Internat…" at bounding box center [652, 291] width 988 height 523
click at [93, 164] on span "Encompass Health" at bounding box center [68, 167] width 77 height 12
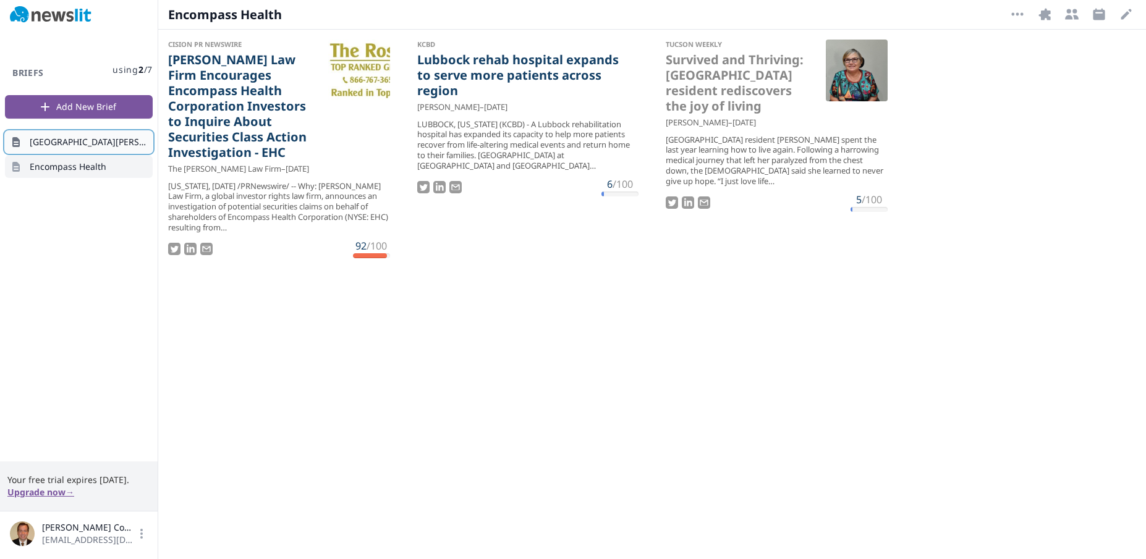
click at [106, 138] on span "Birmingham Shuttlesworth Airport" at bounding box center [89, 142] width 118 height 12
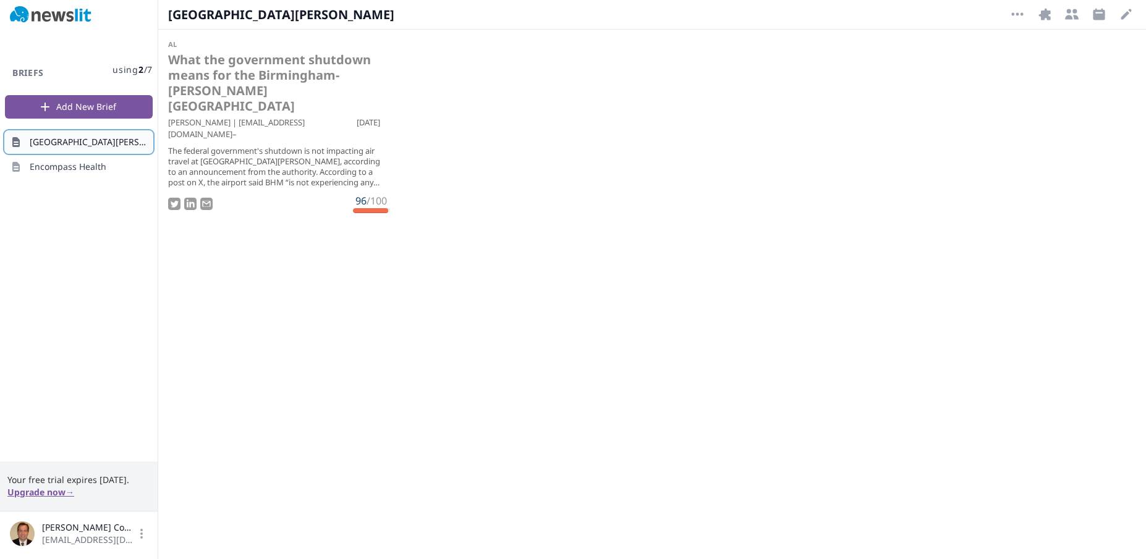
click at [88, 147] on span "Birmingham Shuttlesworth Airport" at bounding box center [89, 142] width 118 height 12
click at [1125, 19] on icon "button" at bounding box center [1126, 14] width 15 height 15
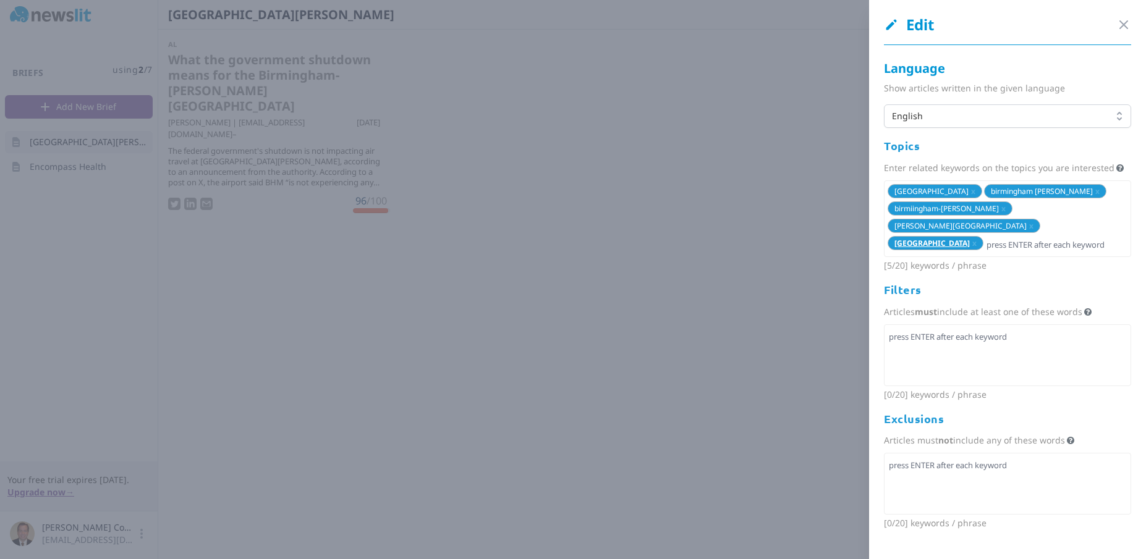
click at [491, 165] on div at bounding box center [573, 279] width 1146 height 559
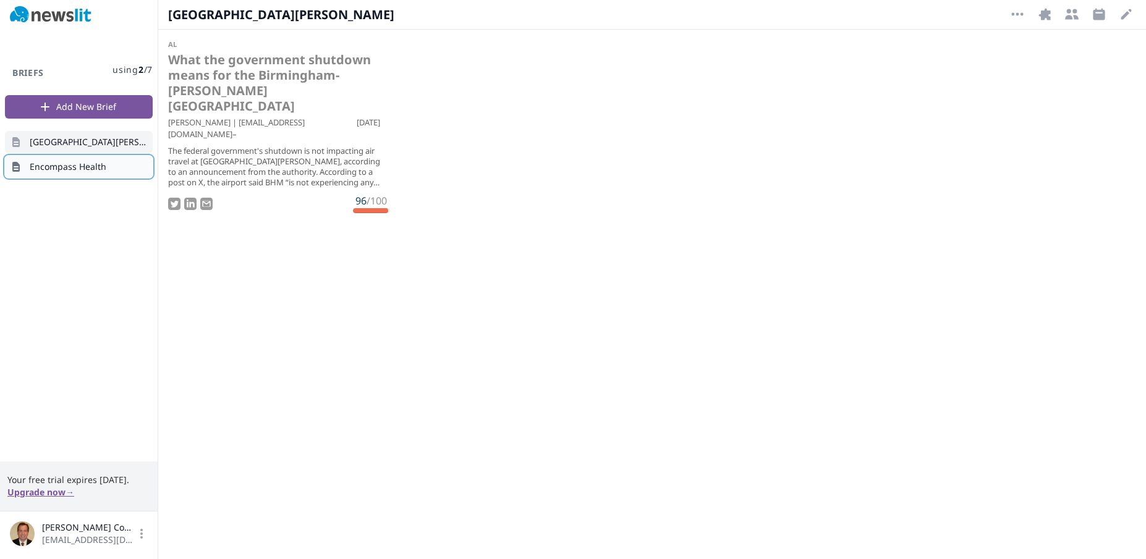
click at [99, 172] on span "Encompass Health" at bounding box center [68, 167] width 77 height 12
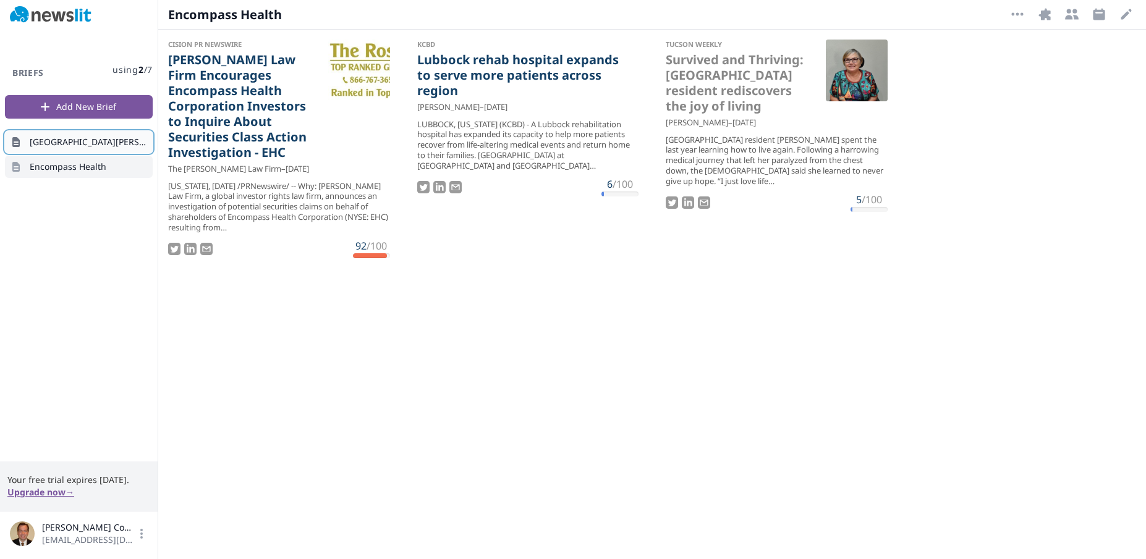
click at [109, 133] on link "Birmingham Shuttlesworth Airport" at bounding box center [79, 142] width 148 height 22
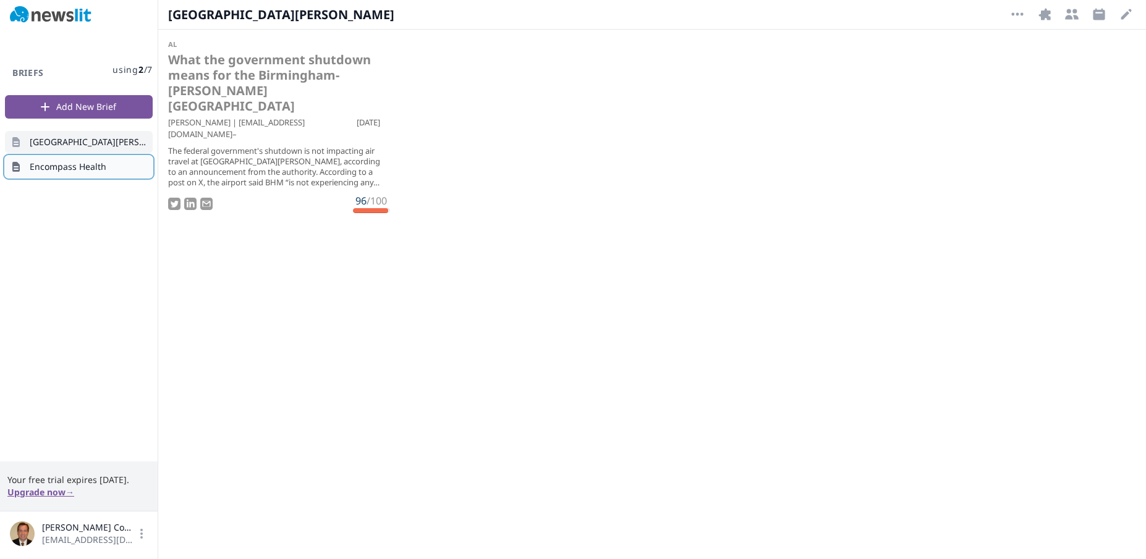
click at [110, 163] on link "Encompass Health" at bounding box center [79, 167] width 148 height 22
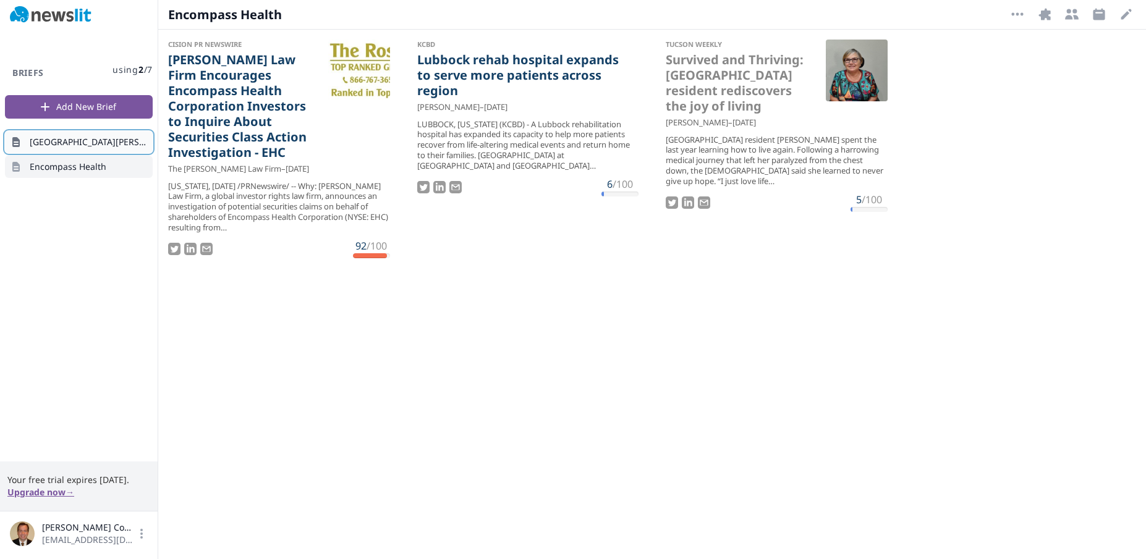
click at [109, 143] on span "Birmingham Shuttlesworth Airport" at bounding box center [89, 142] width 118 height 12
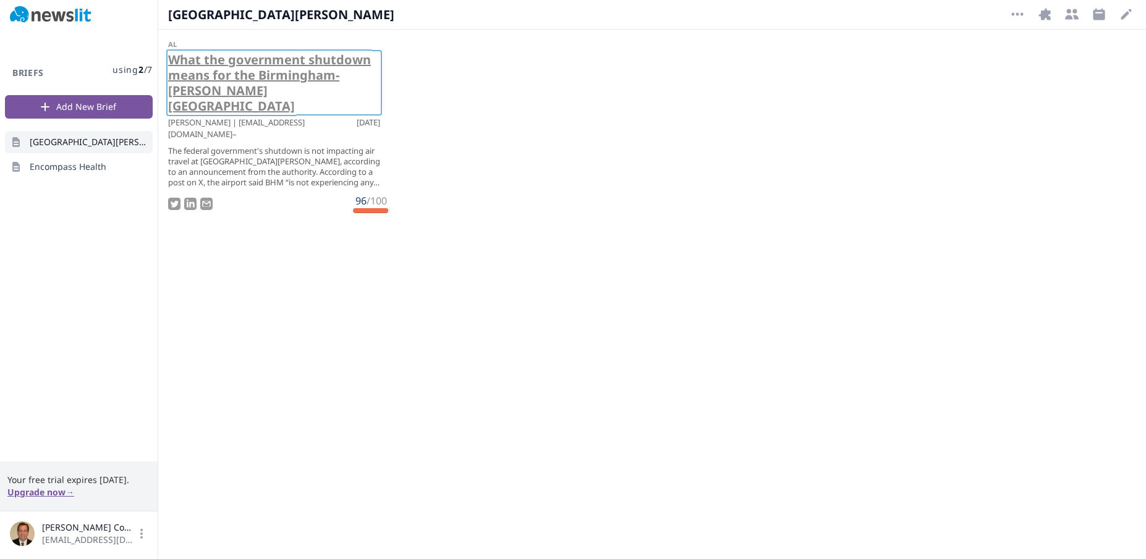
click at [247, 92] on link "What the government shutdown means for the Birmingham-Shuttlesworth Internation…" at bounding box center [274, 83] width 212 height 62
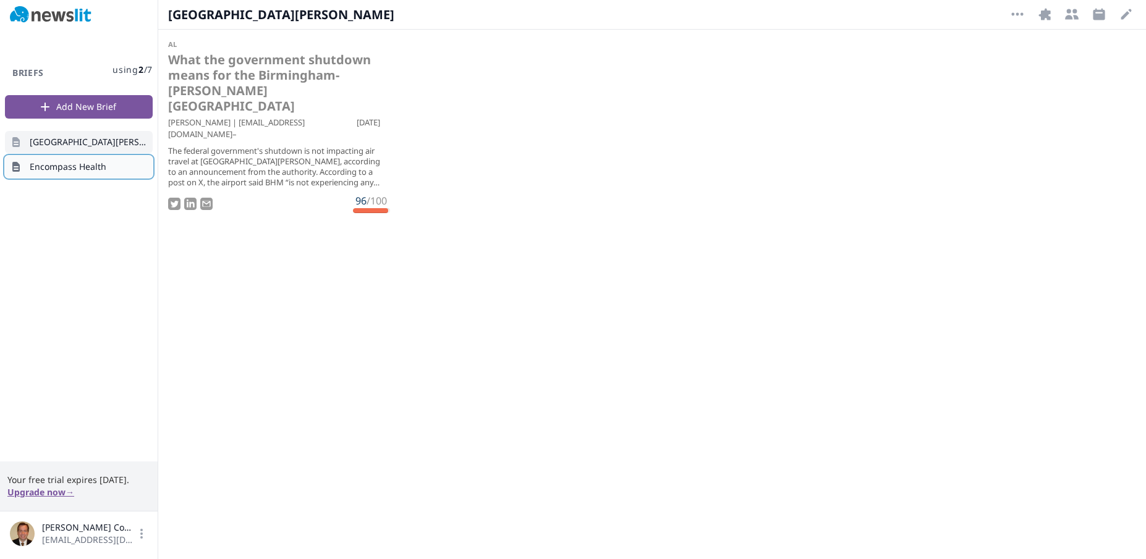
click at [44, 169] on span "Encompass Health" at bounding box center [68, 167] width 77 height 12
